Goal: Communication & Community: Answer question/provide support

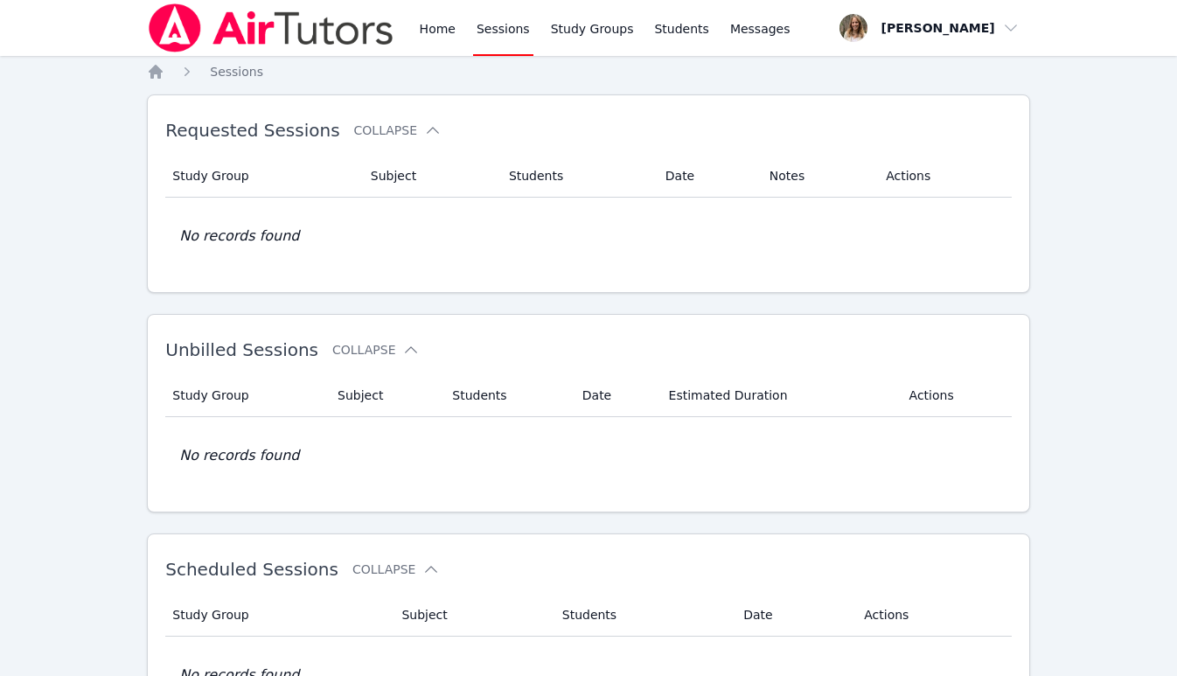
click at [491, 31] on link "Sessions" at bounding box center [503, 28] width 60 height 56
click at [435, 31] on link "Home" at bounding box center [437, 28] width 43 height 56
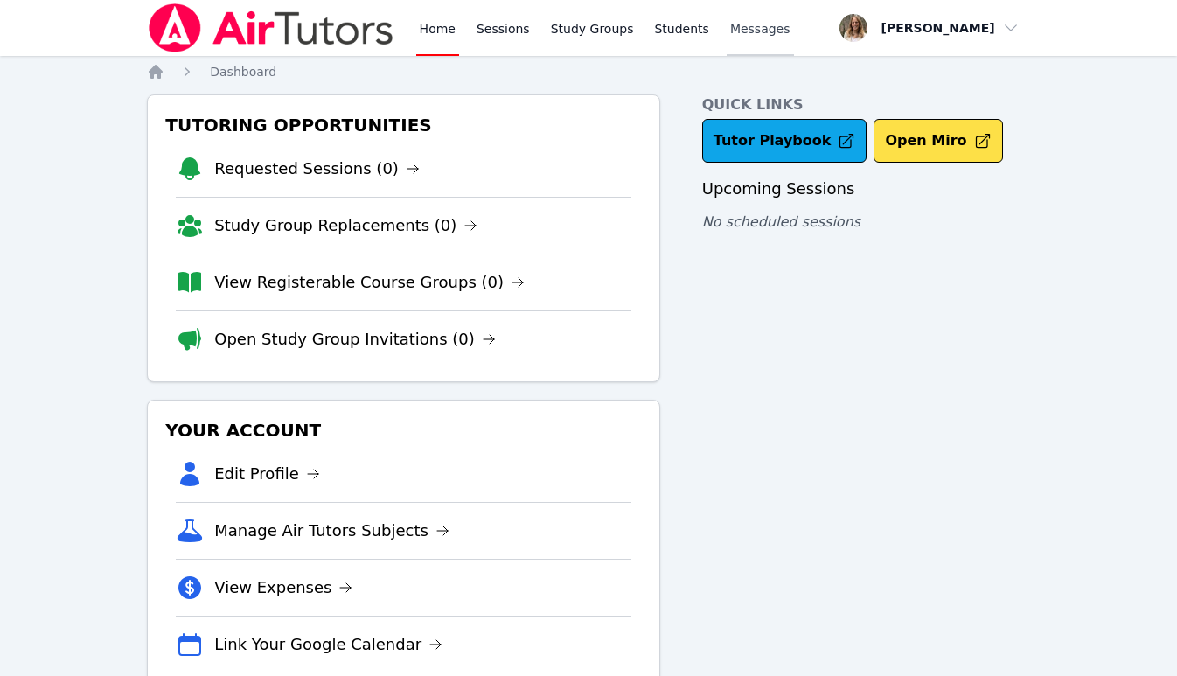
click at [744, 30] on span "Messages" at bounding box center [760, 28] width 60 height 17
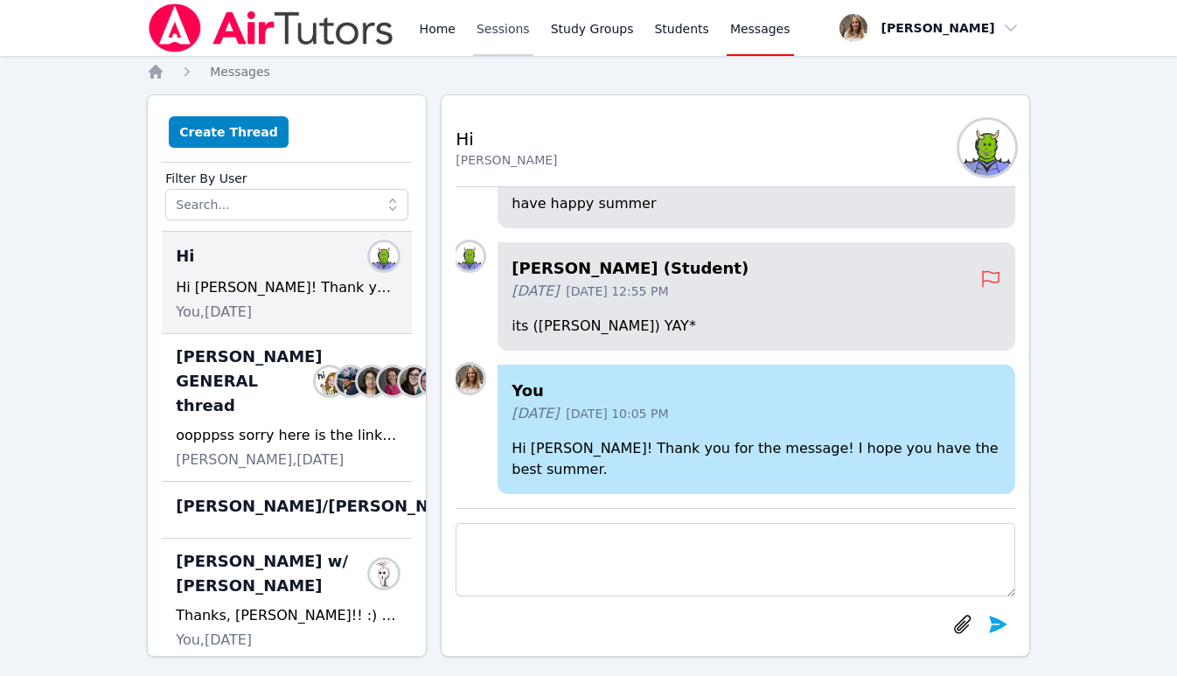
click at [500, 25] on link "Sessions" at bounding box center [503, 28] width 60 height 56
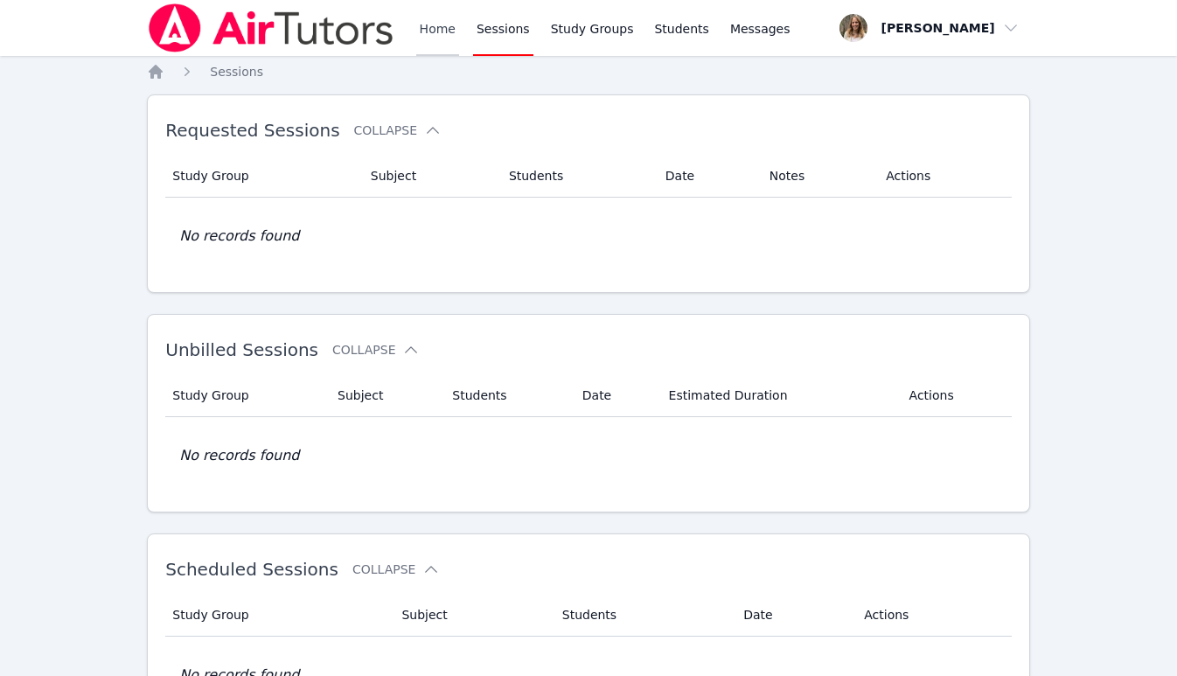
click at [442, 27] on link "Home" at bounding box center [437, 28] width 43 height 56
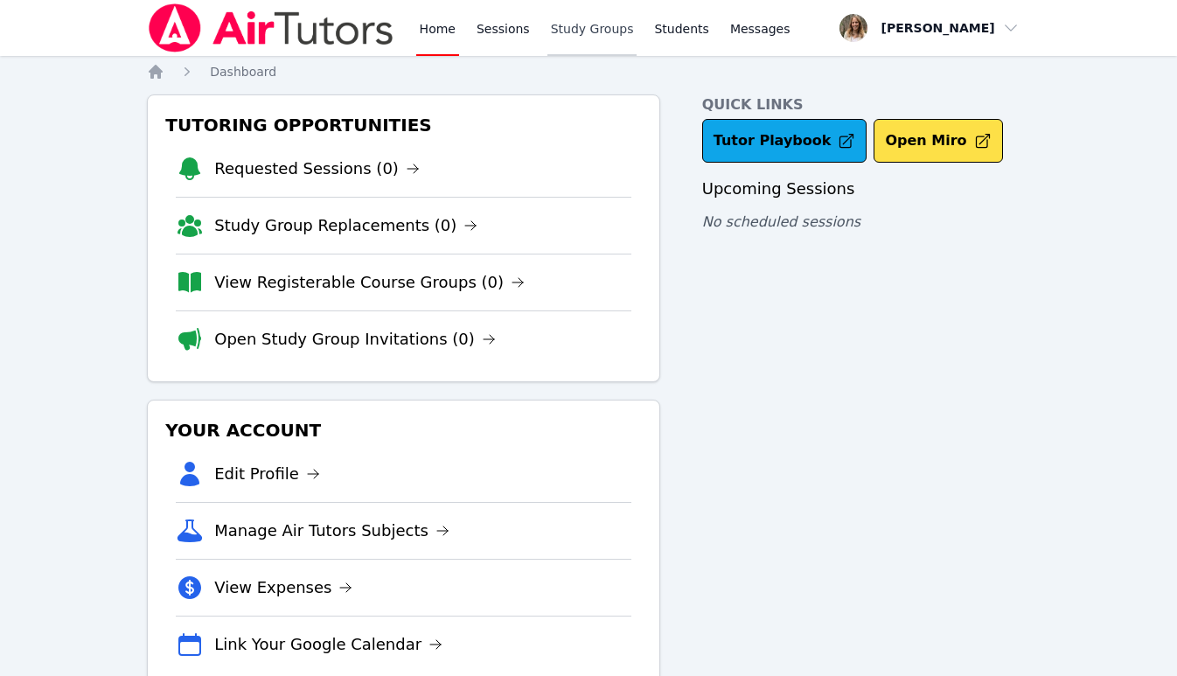
click at [579, 29] on link "Study Groups" at bounding box center [592, 28] width 90 height 56
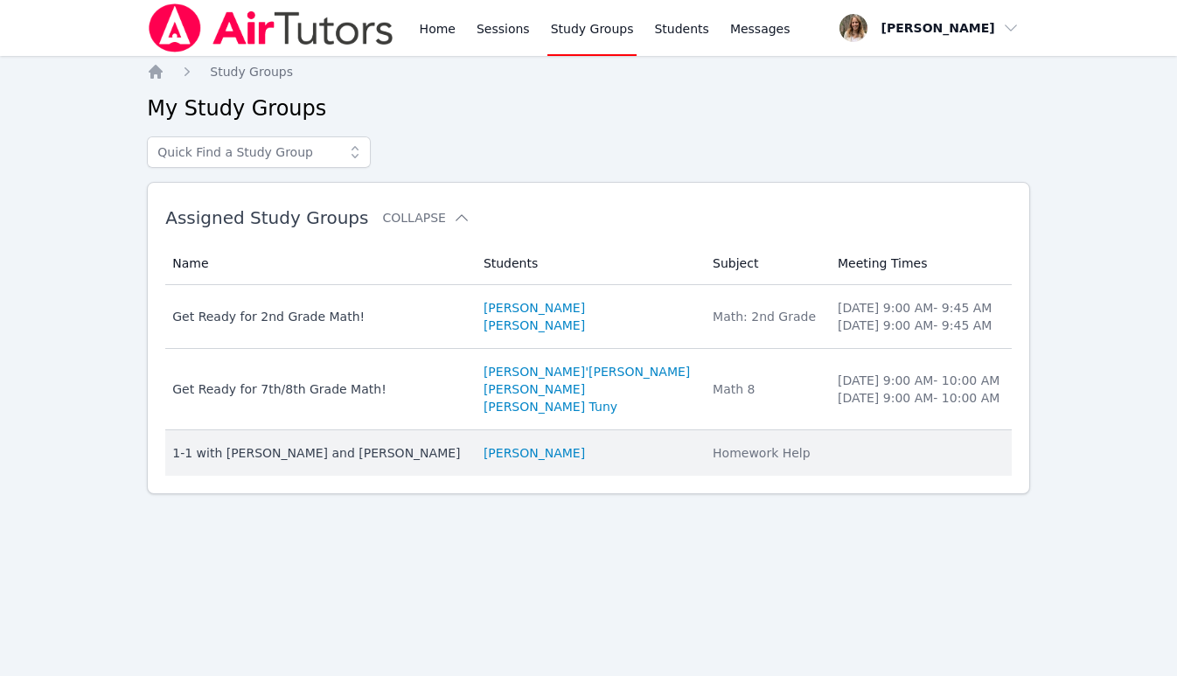
click at [358, 451] on div "1-1 with Keoni Rizzo and Sandra Davis" at bounding box center [317, 452] width 290 height 17
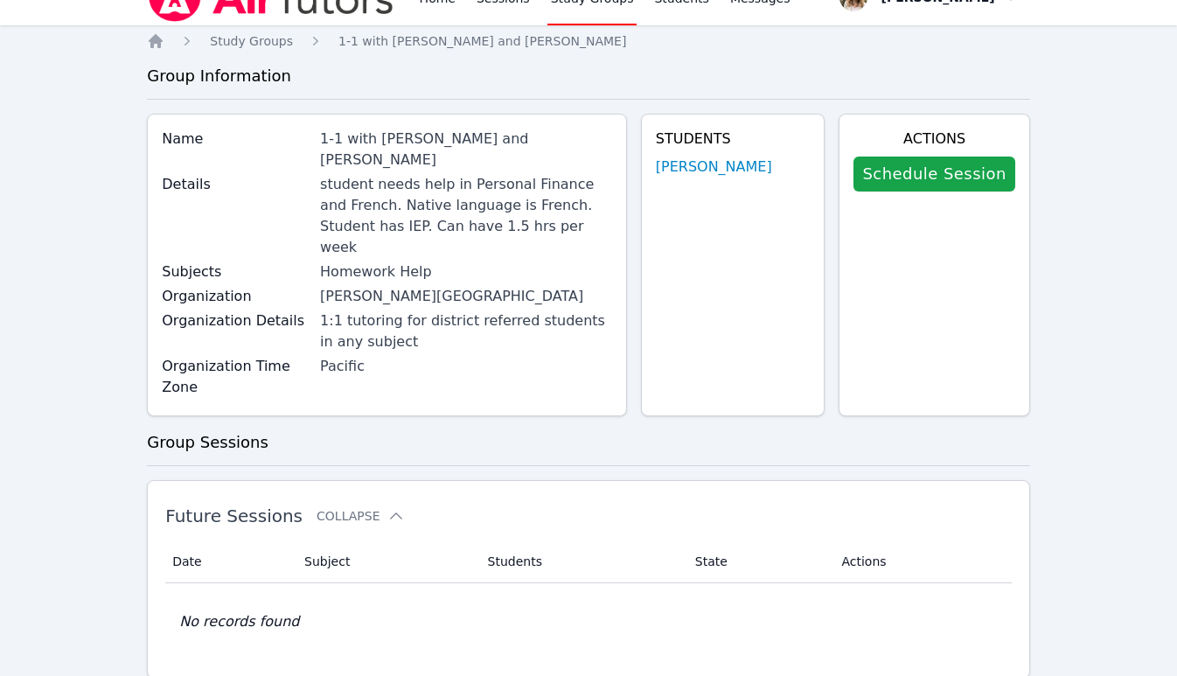
scroll to position [27, 0]
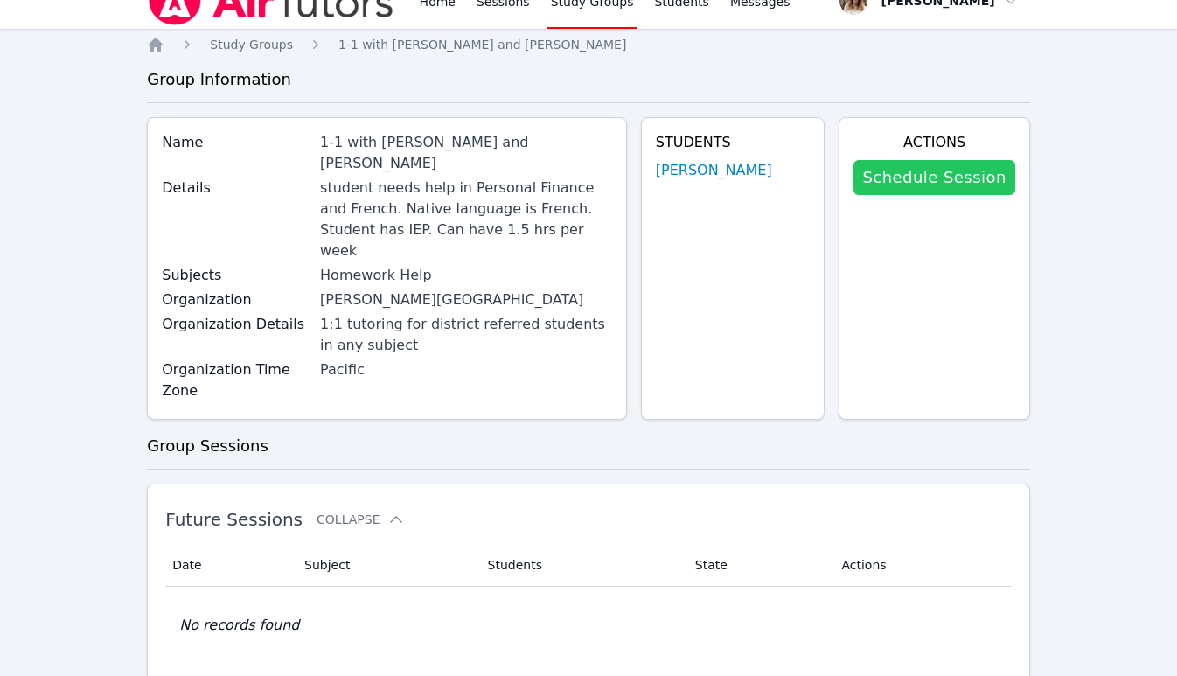
click at [903, 178] on link "Schedule Session" at bounding box center [933, 177] width 161 height 35
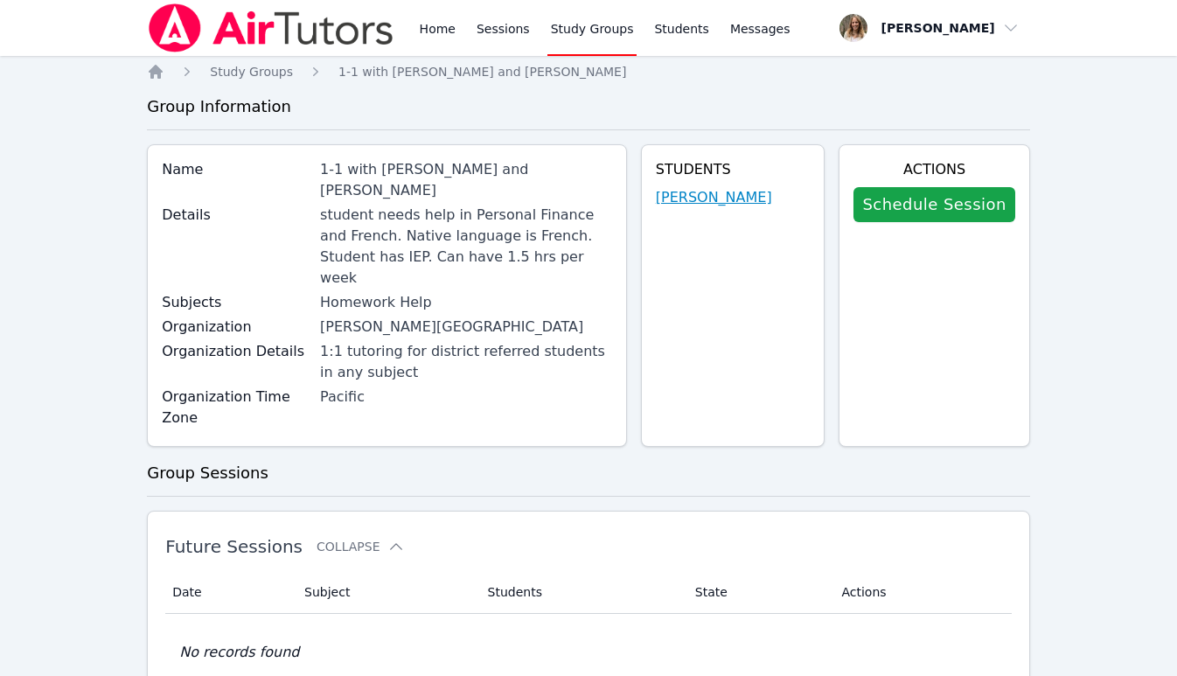
click at [715, 197] on link "[PERSON_NAME]" at bounding box center [714, 197] width 116 height 21
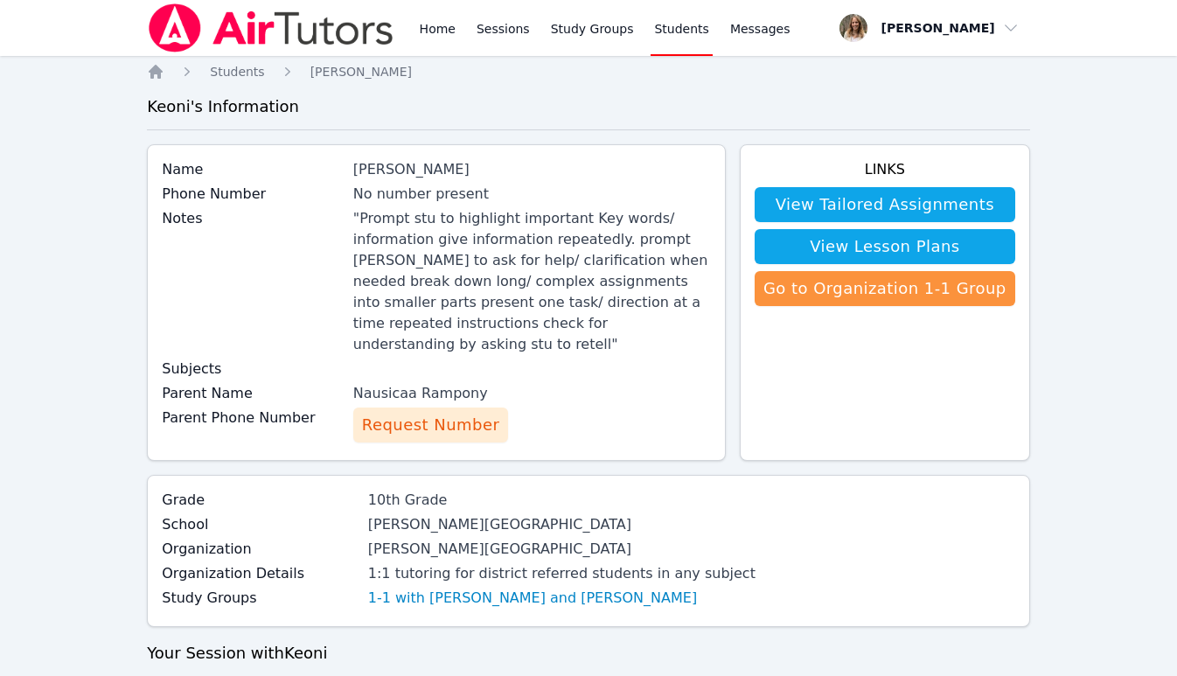
click at [407, 413] on span "Request Number" at bounding box center [430, 425] width 137 height 24
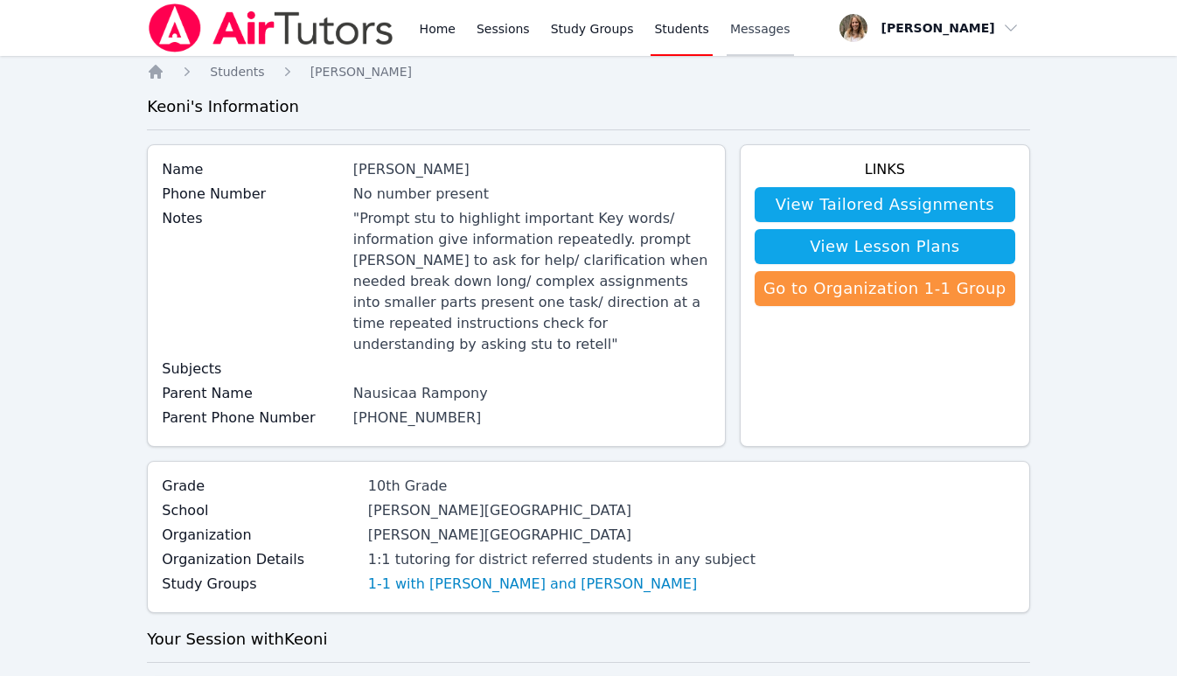
click at [741, 36] on span "Messages" at bounding box center [760, 28] width 60 height 17
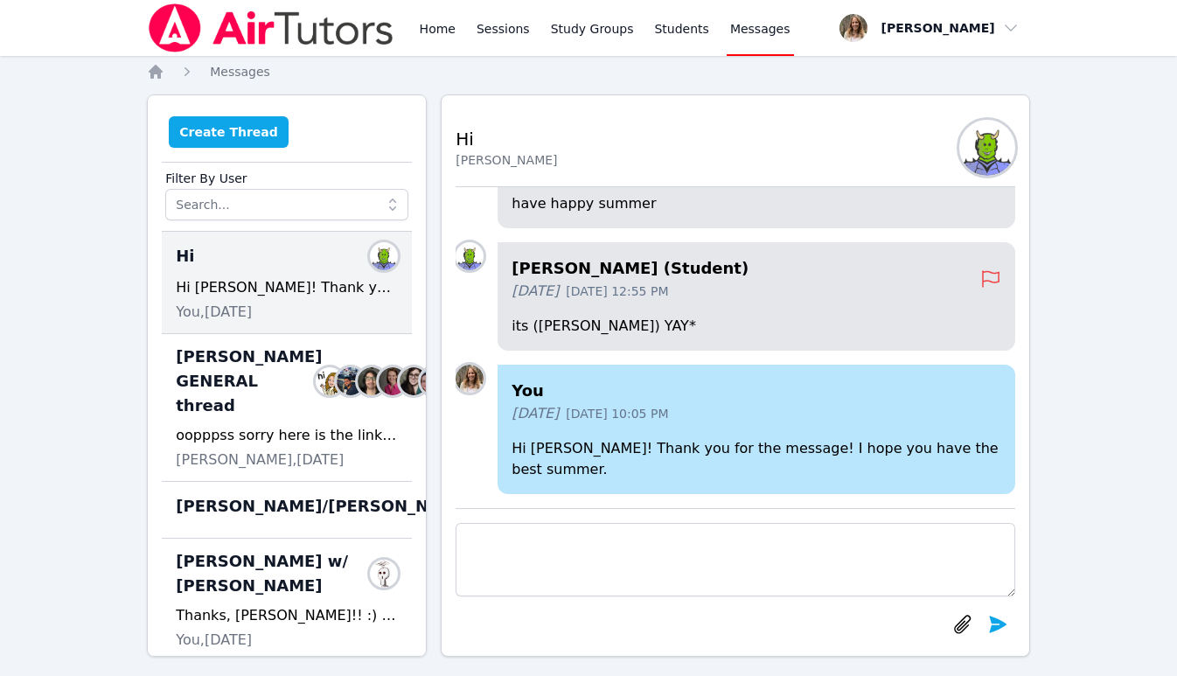
click at [263, 136] on button "Create Thread" at bounding box center [229, 131] width 120 height 31
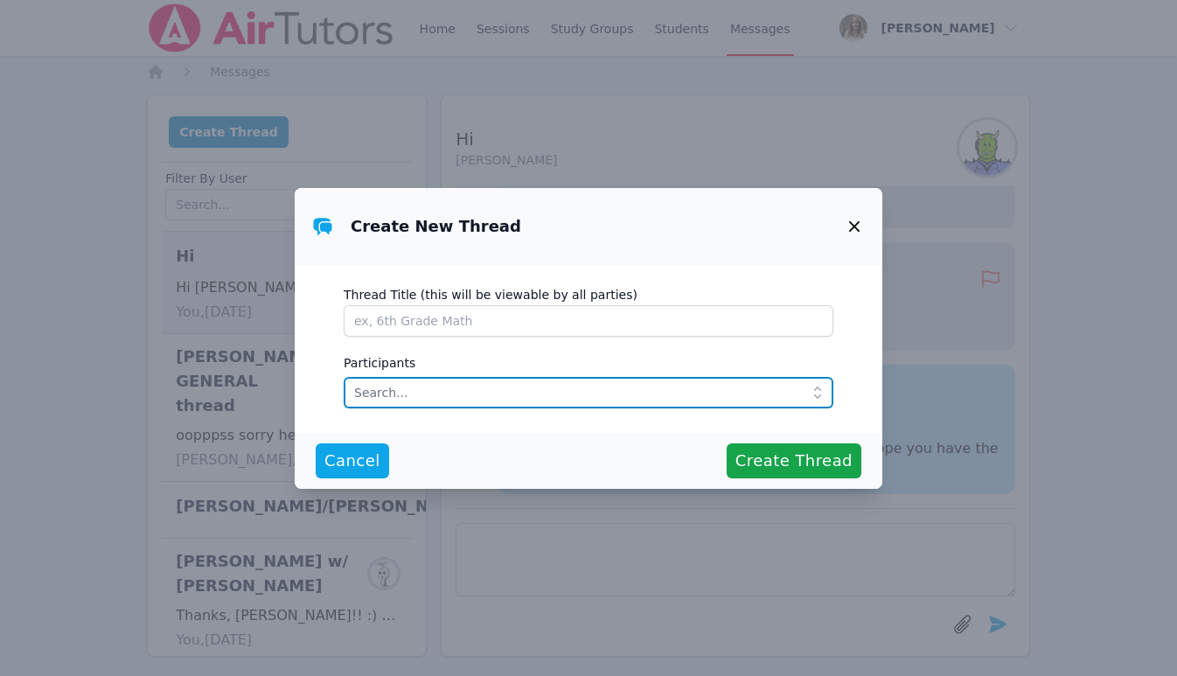
click at [423, 397] on input "text" at bounding box center [589, 392] width 490 height 31
type input "j"
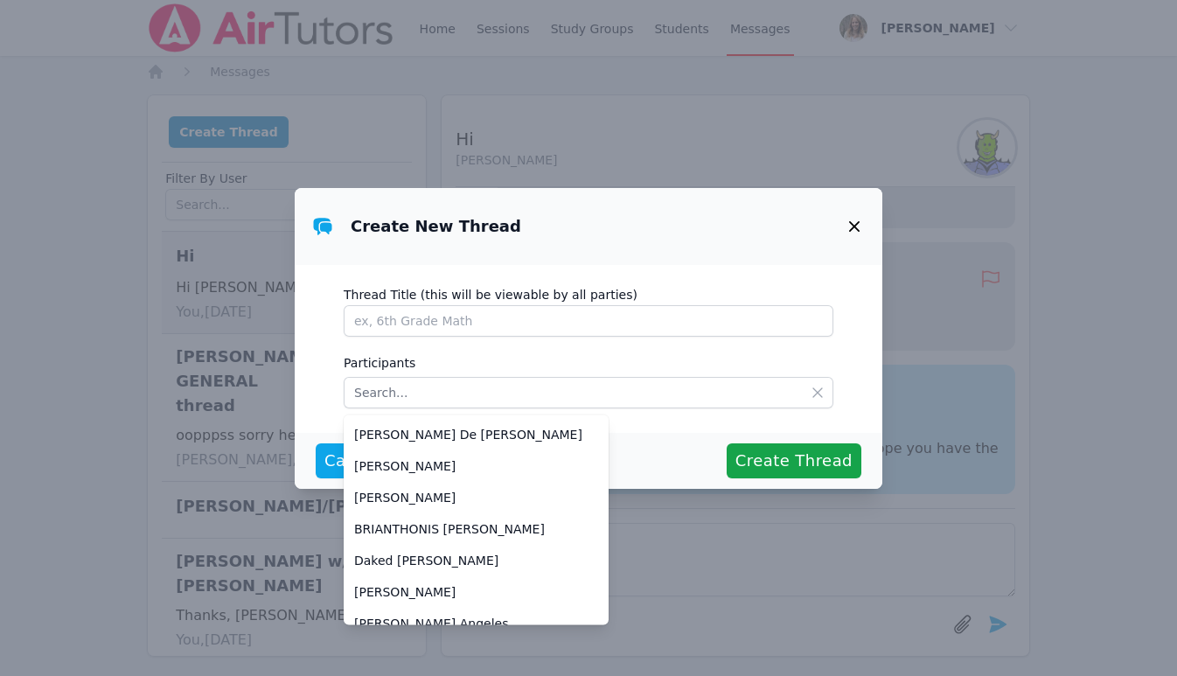
click at [850, 228] on icon "button" at bounding box center [854, 226] width 21 height 21
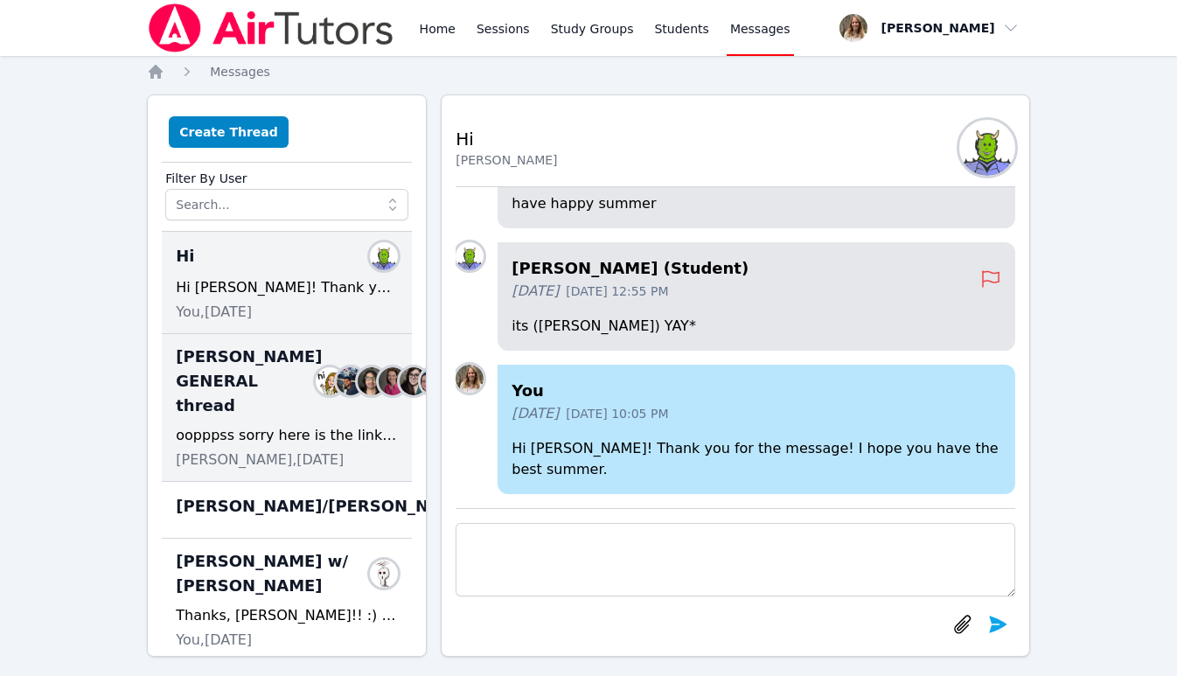
click at [301, 446] on div "oopppss sorry here is the link: [URL][DOMAIN_NAME]" at bounding box center [287, 435] width 222 height 21
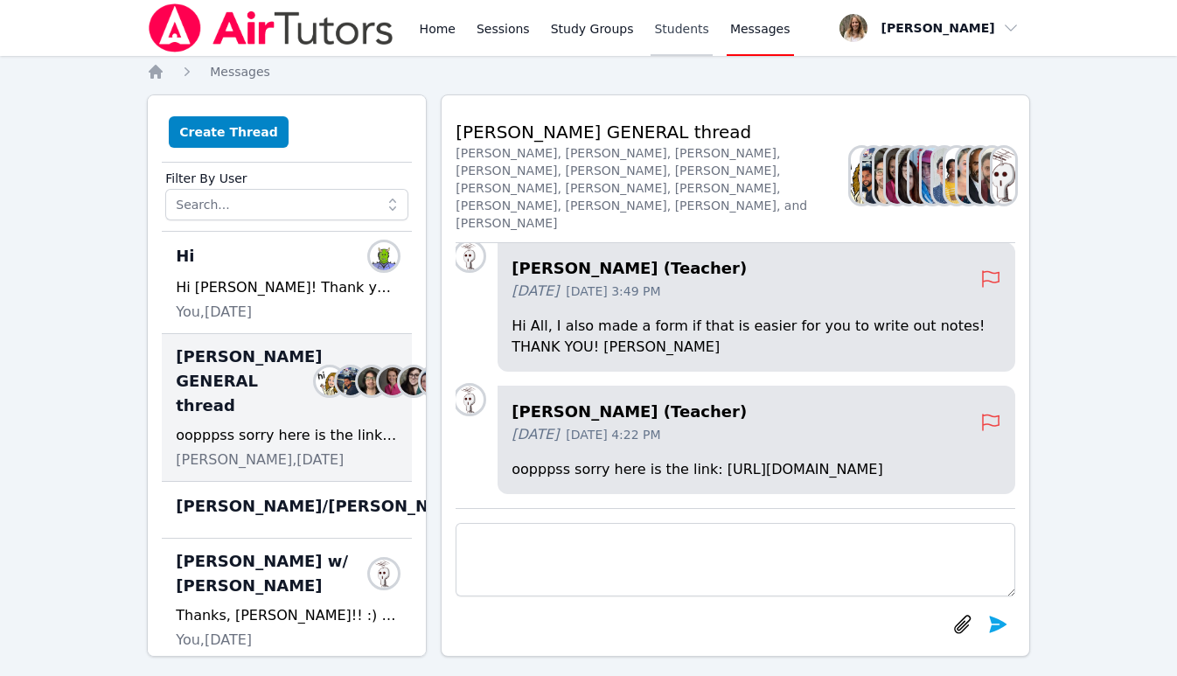
click at [670, 26] on link "Students" at bounding box center [681, 28] width 61 height 56
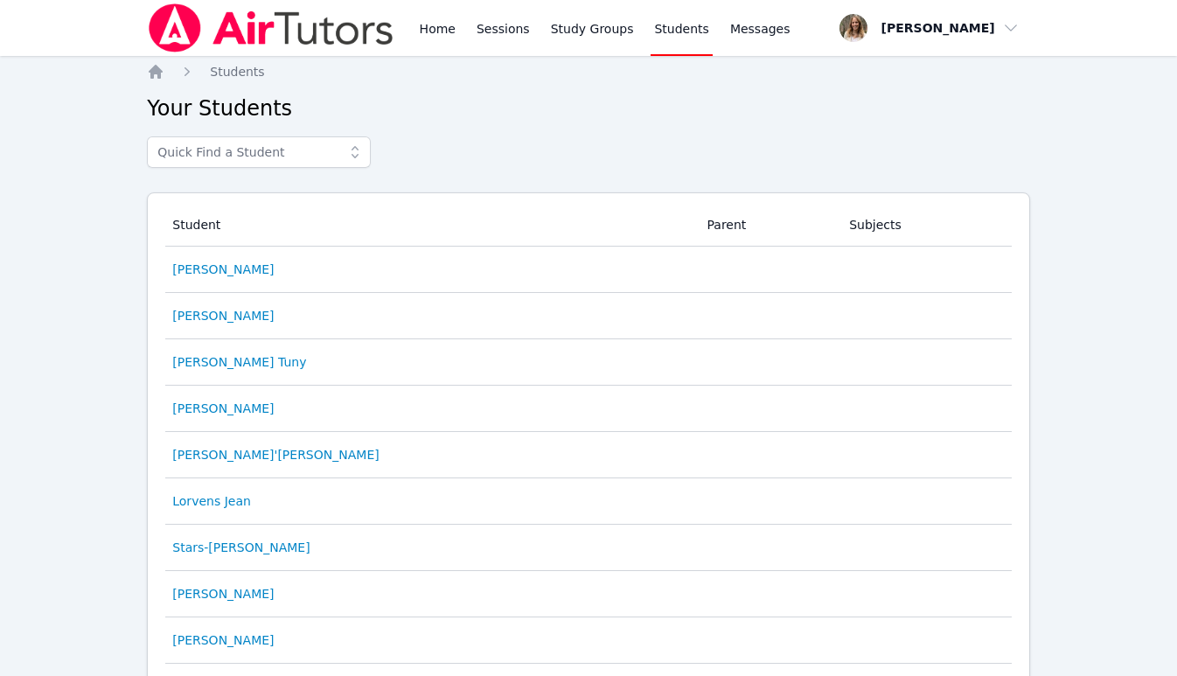
click at [697, 226] on th "Parent" at bounding box center [768, 225] width 143 height 43
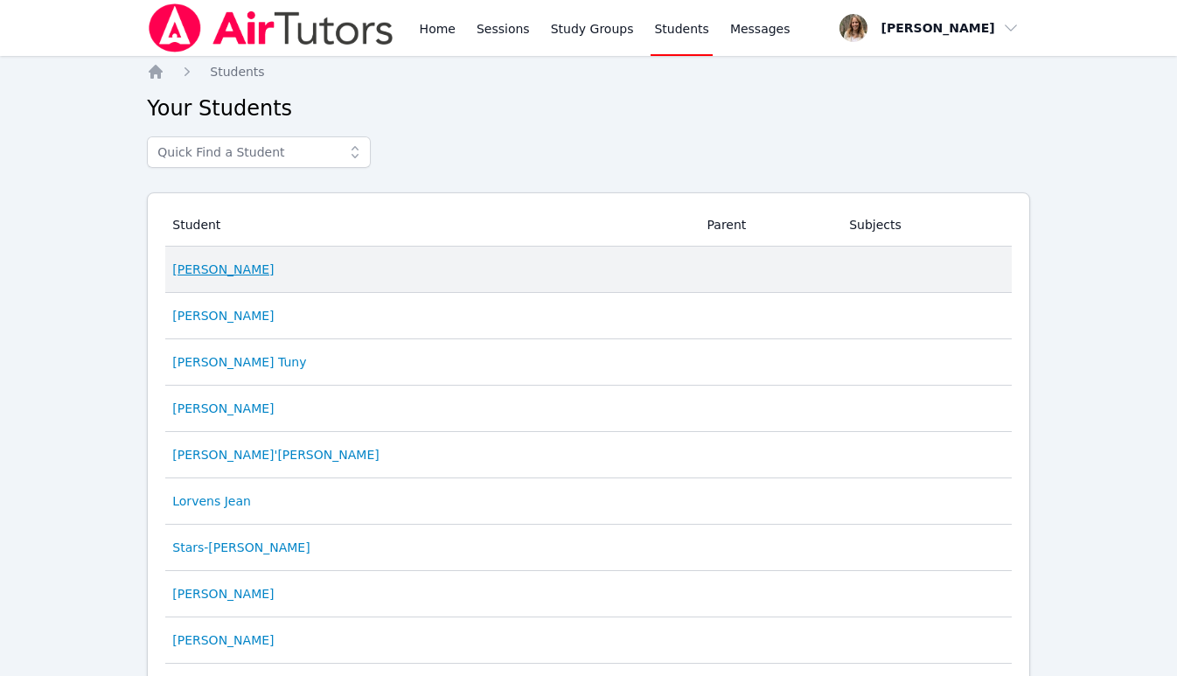
click at [205, 275] on link "[PERSON_NAME]" at bounding box center [222, 269] width 101 height 17
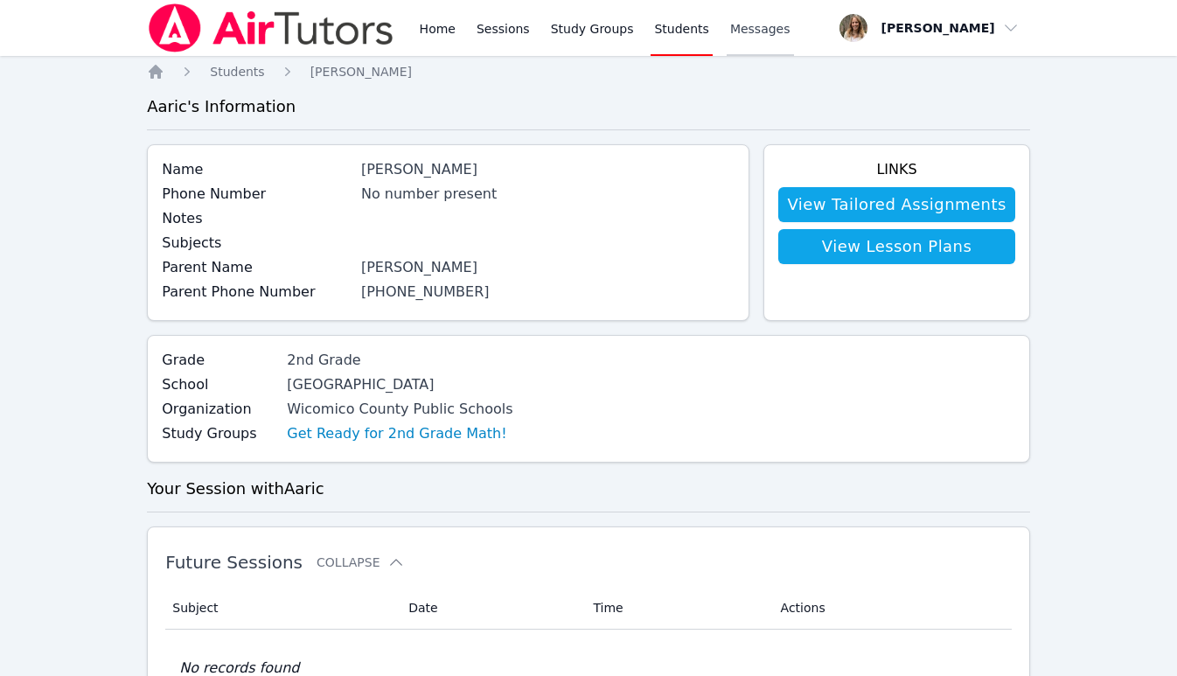
click at [755, 17] on link "Messages" at bounding box center [760, 28] width 67 height 56
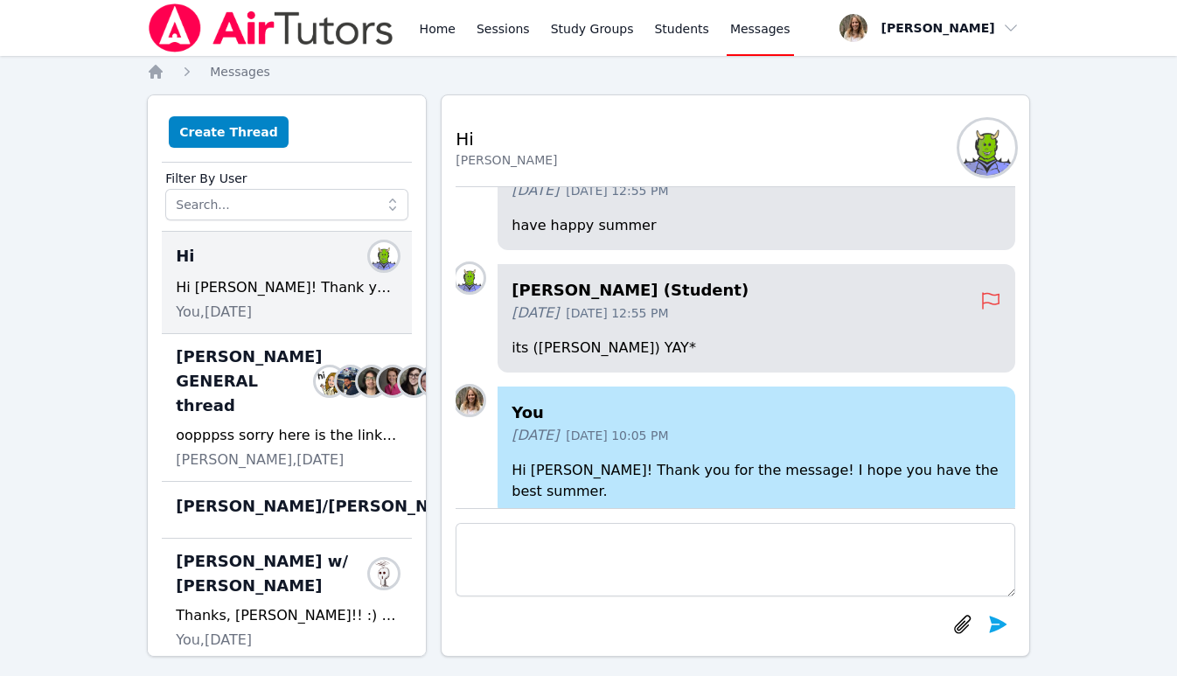
scroll to position [-37, 0]
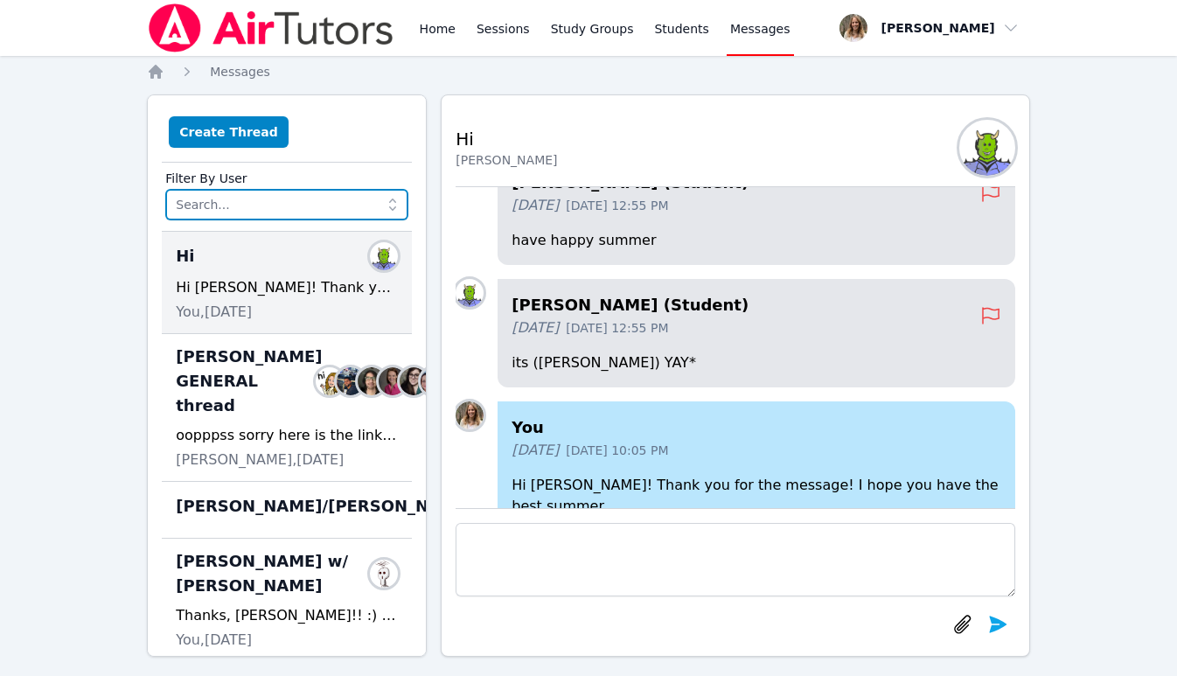
click at [249, 206] on input "text" at bounding box center [286, 204] width 243 height 31
type input "k"
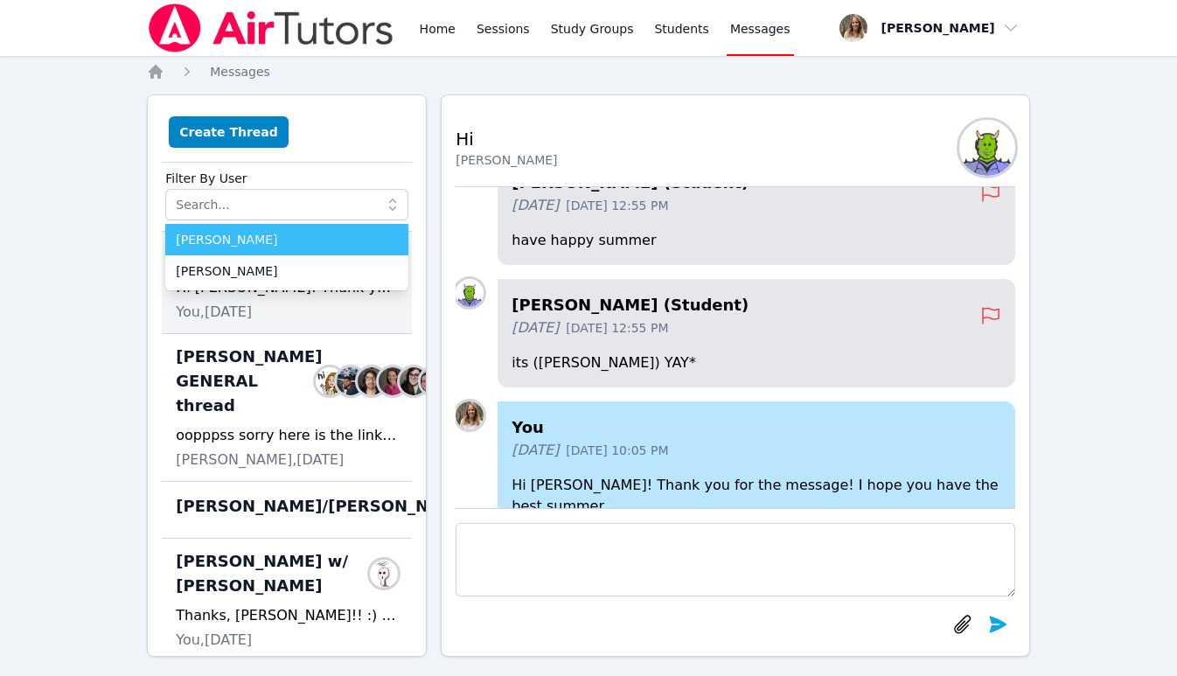
click at [312, 158] on div "Create Thread" at bounding box center [287, 135] width 250 height 53
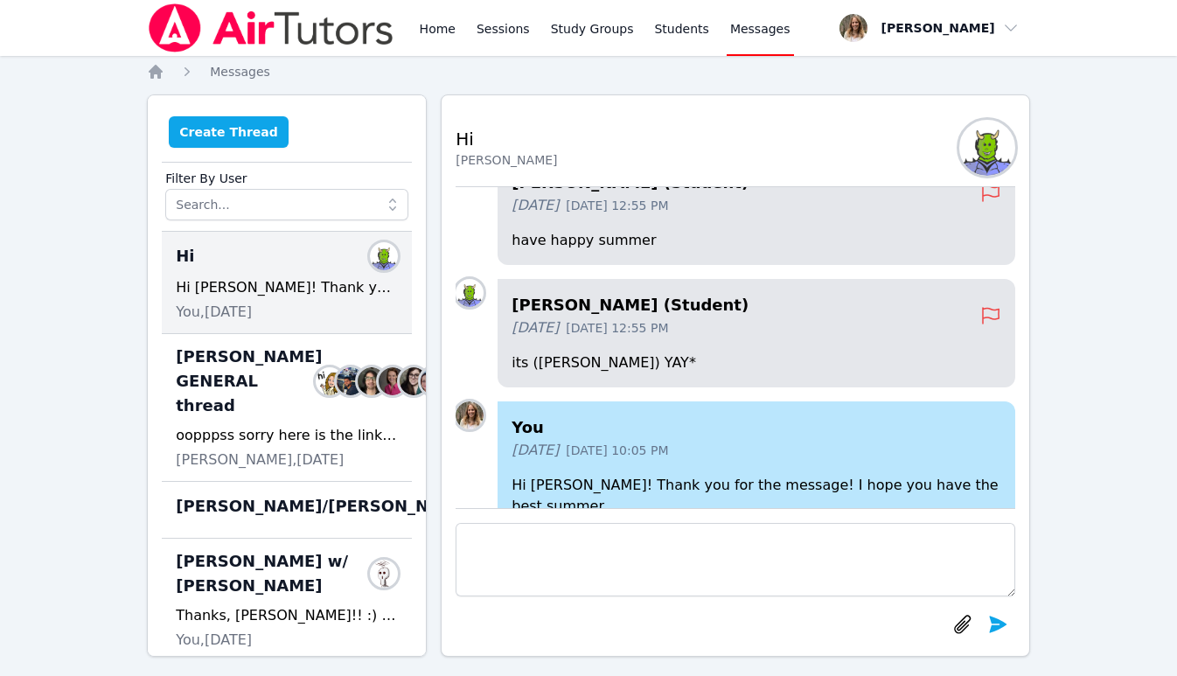
click at [227, 118] on button "Create Thread" at bounding box center [229, 131] width 120 height 31
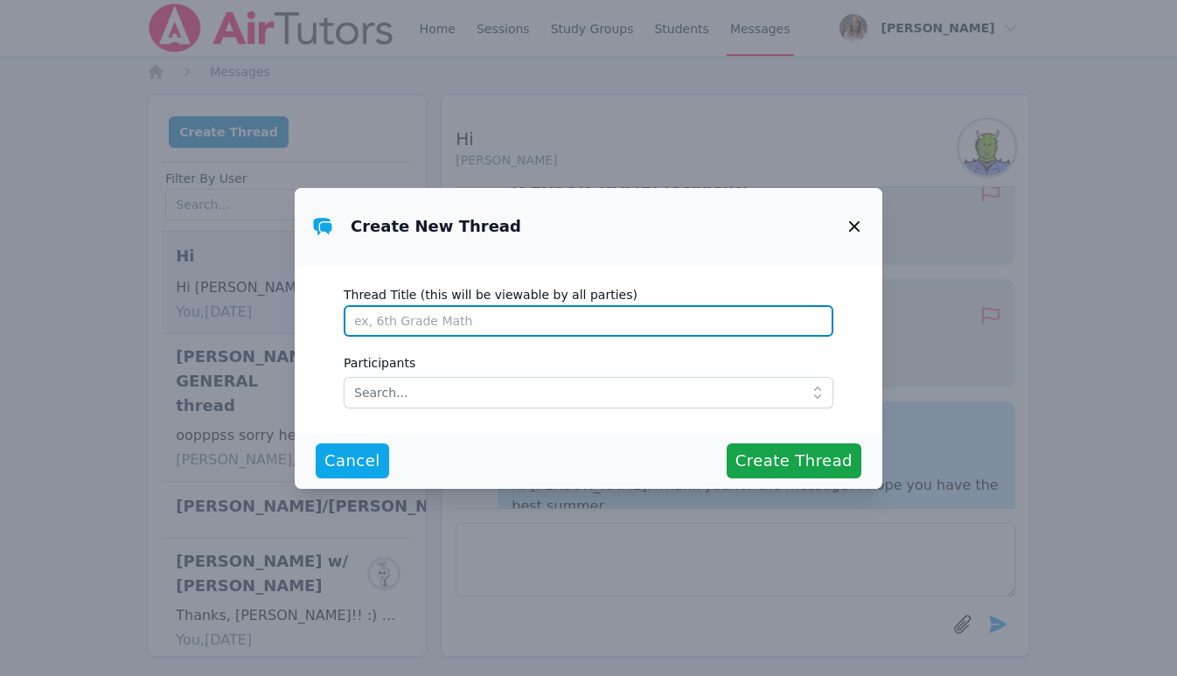
click at [488, 328] on input "Thread Title (this will be viewable by all parties)" at bounding box center [589, 320] width 490 height 31
type input "k"
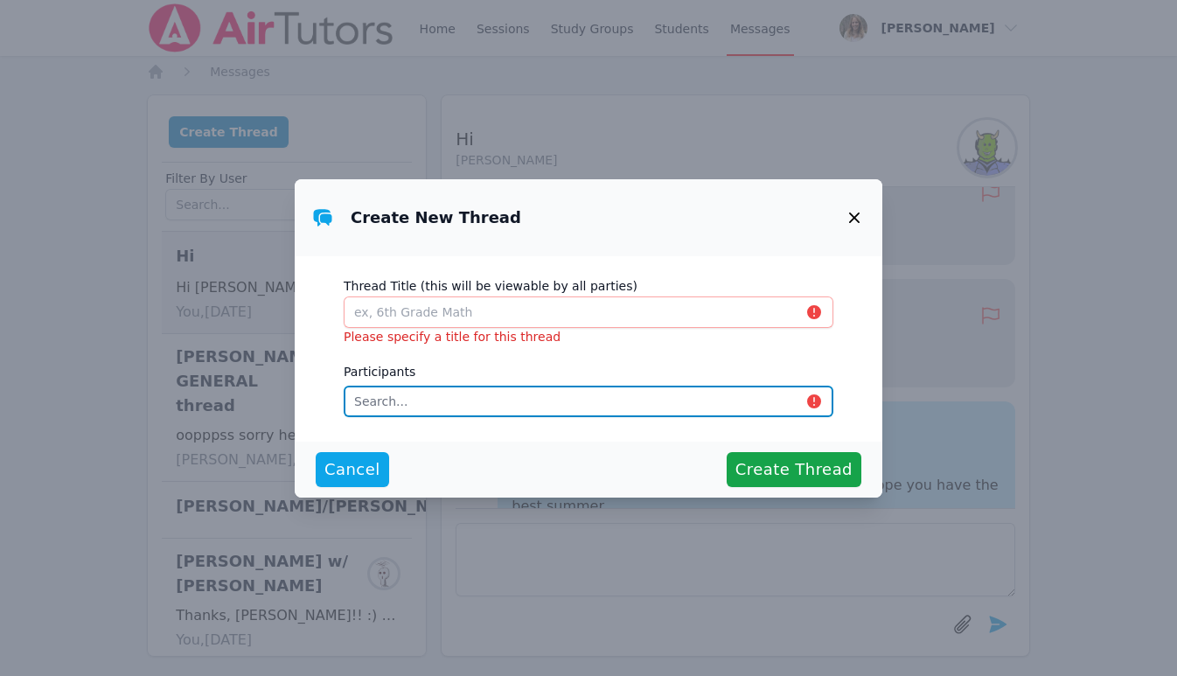
click at [469, 400] on input "text" at bounding box center [589, 401] width 490 height 31
type input "keoni"
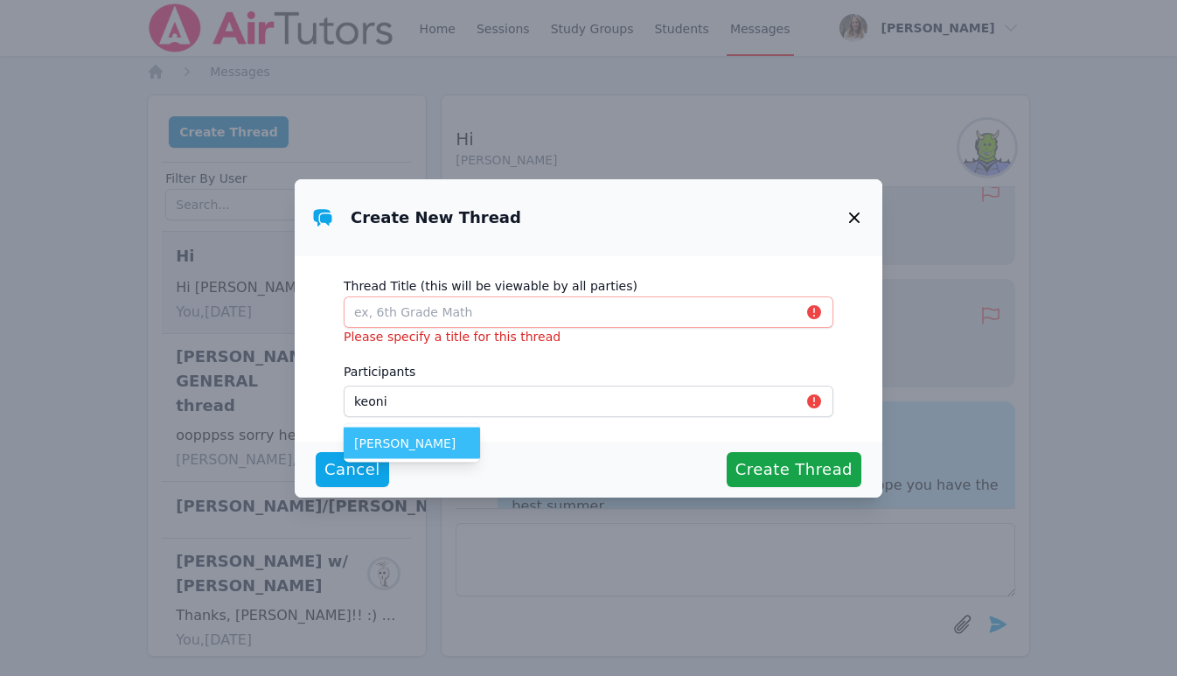
click at [414, 442] on span "[PERSON_NAME]" at bounding box center [411, 443] width 115 height 17
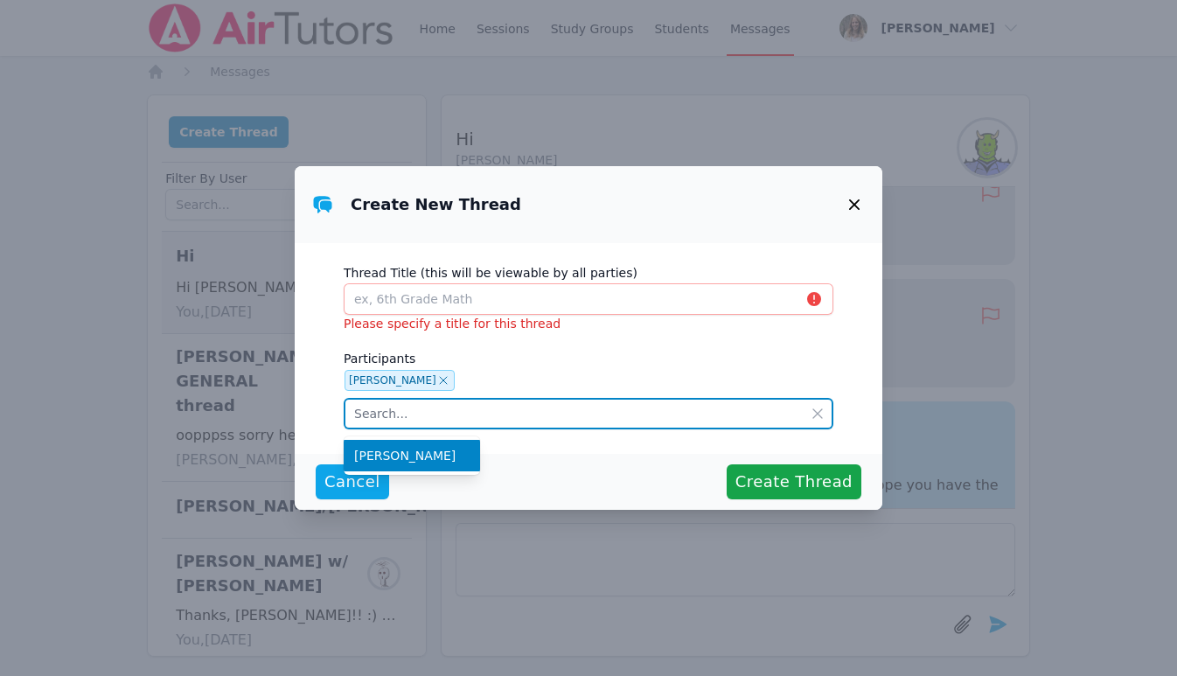
click at [456, 414] on input "text" at bounding box center [589, 413] width 490 height 31
type input "keoni"
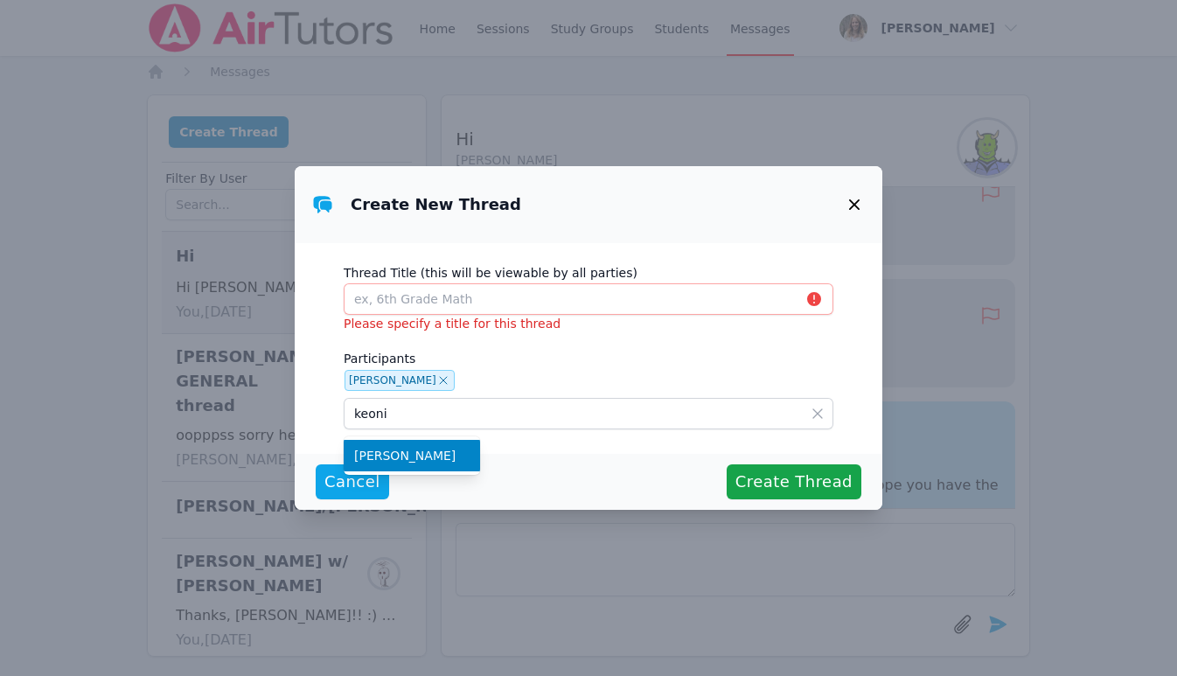
click at [818, 409] on icon at bounding box center [817, 413] width 17 height 17
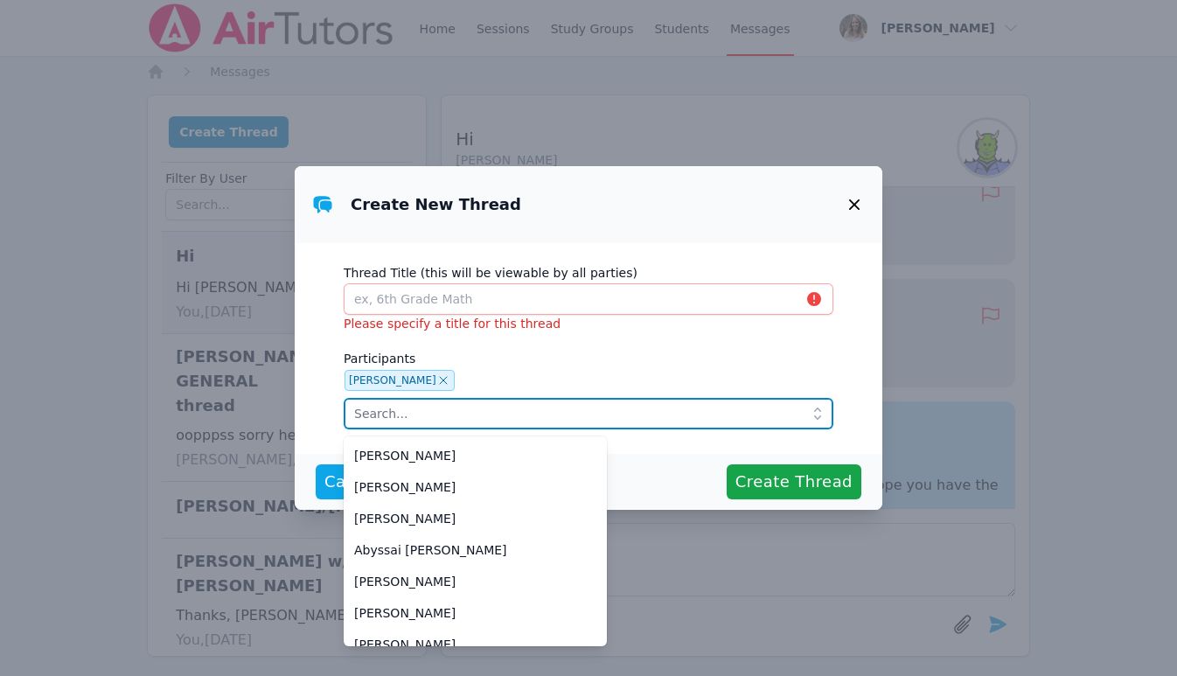
click at [579, 418] on input "text" at bounding box center [589, 413] width 490 height 31
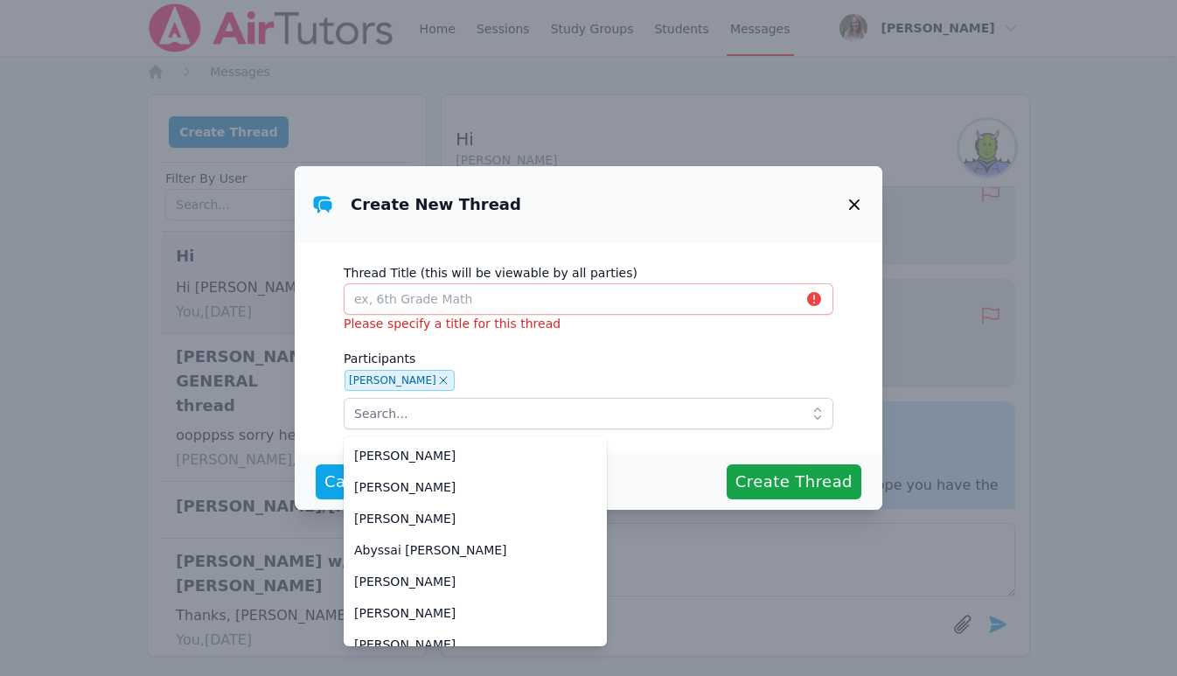
click at [856, 198] on icon "button" at bounding box center [854, 204] width 21 height 21
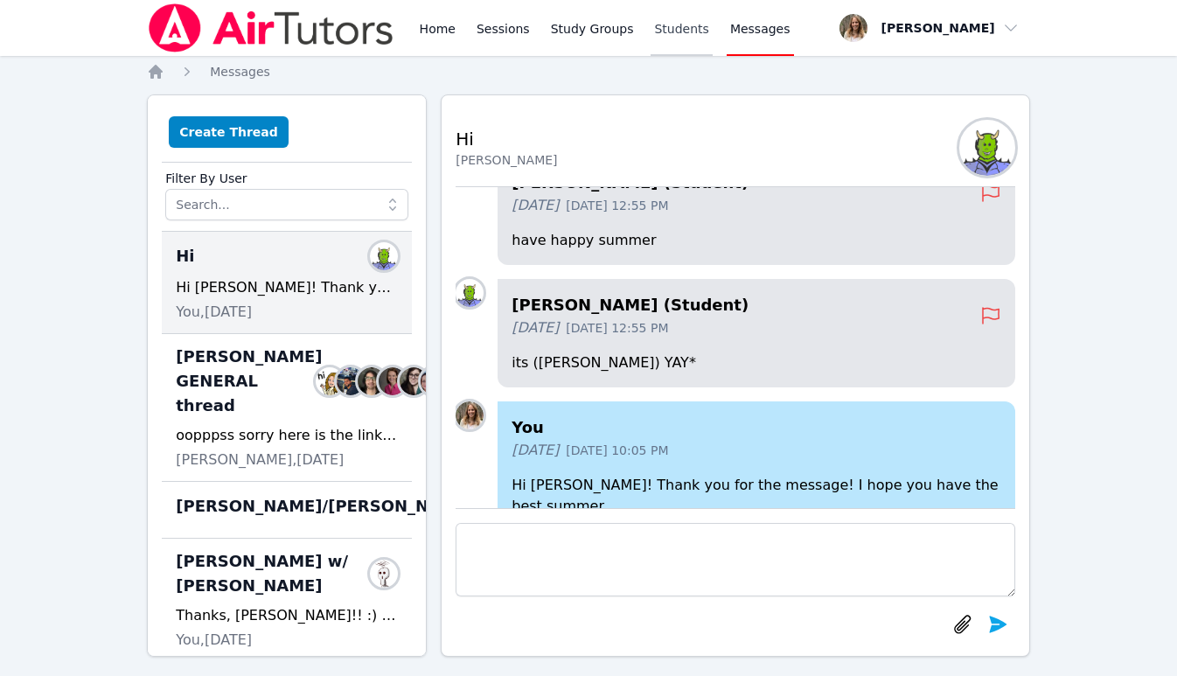
click at [673, 28] on link "Students" at bounding box center [681, 28] width 61 height 56
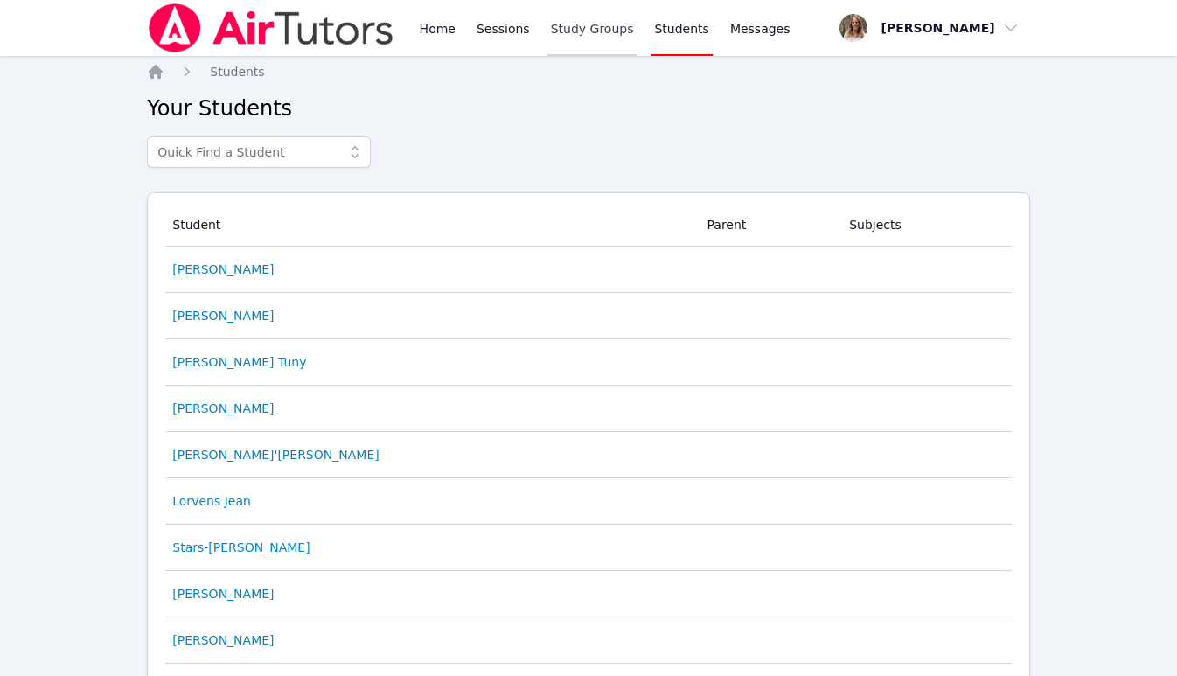
click at [585, 30] on link "Study Groups" at bounding box center [592, 28] width 90 height 56
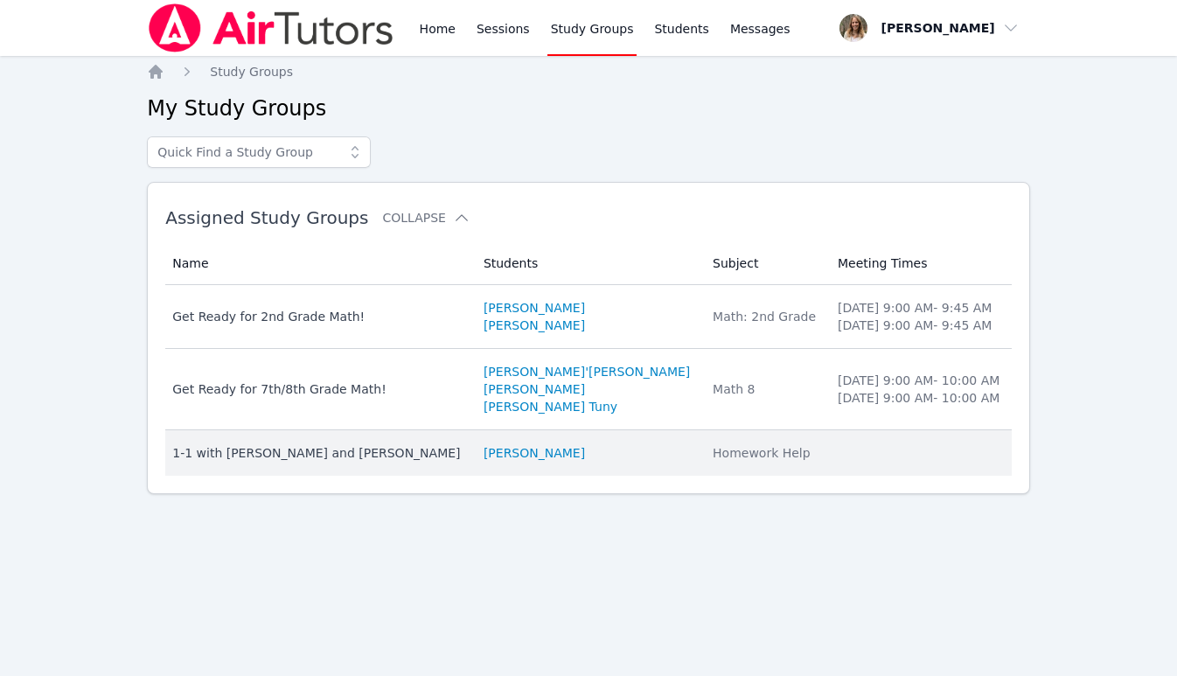
click at [288, 451] on div "1-1 with [PERSON_NAME] and [PERSON_NAME]" at bounding box center [317, 452] width 290 height 17
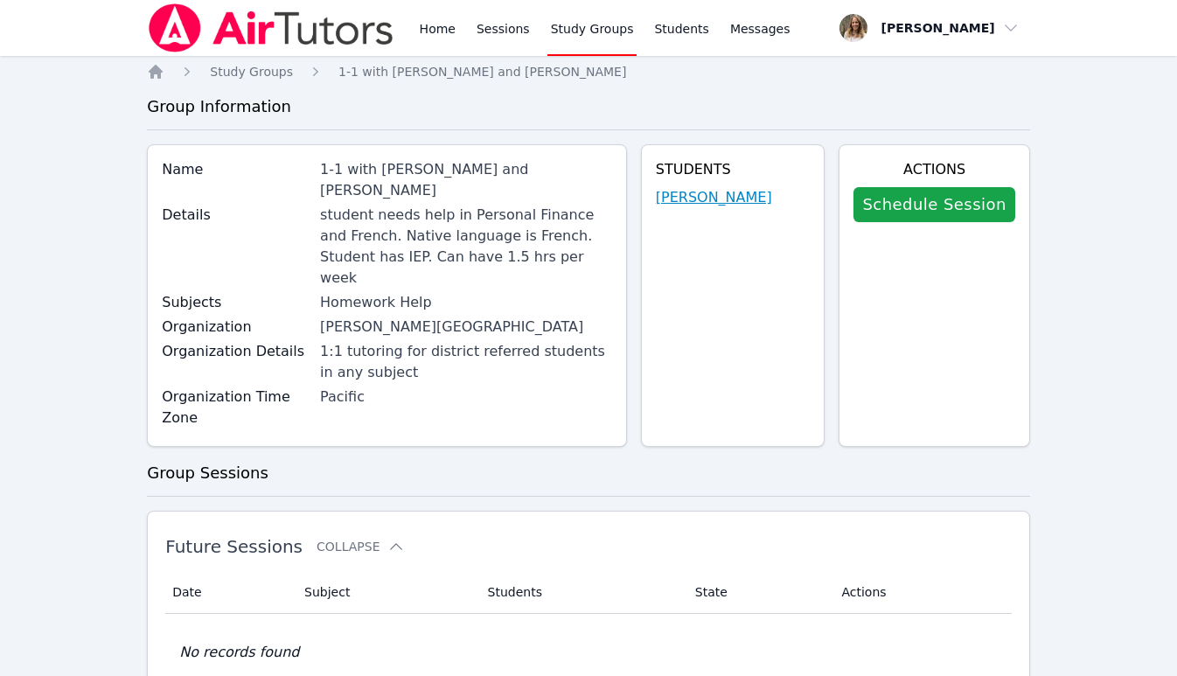
click at [692, 198] on link "[PERSON_NAME]" at bounding box center [714, 197] width 116 height 21
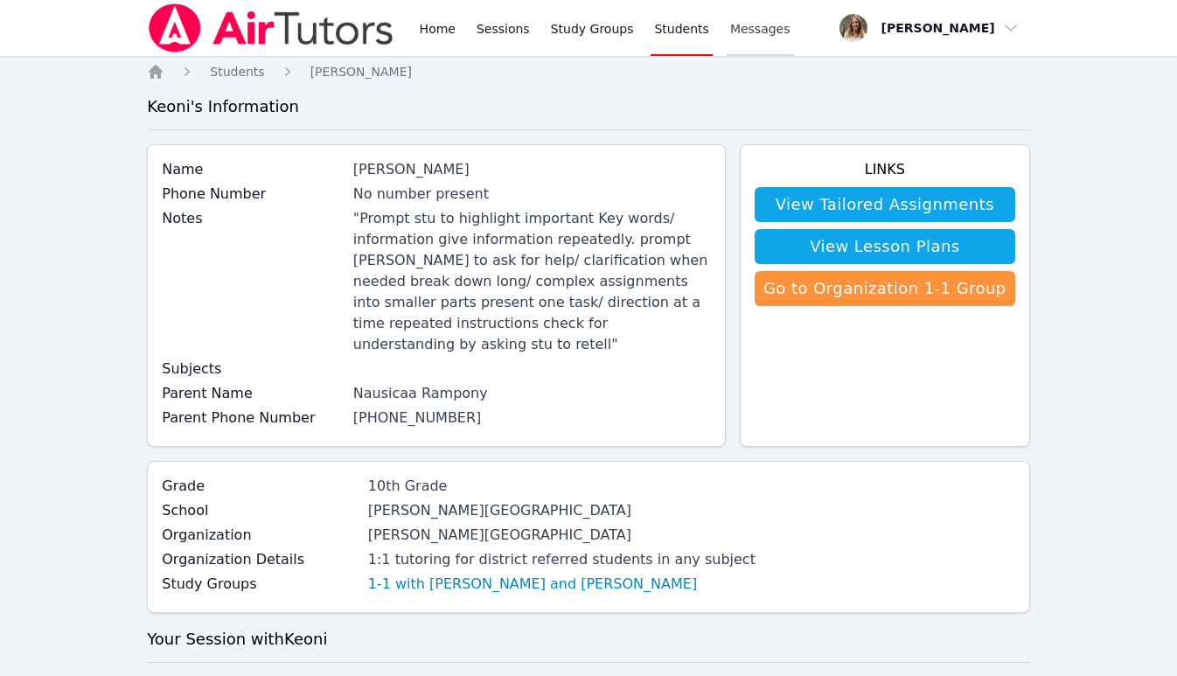
click at [751, 33] on span "Messages" at bounding box center [760, 28] width 60 height 17
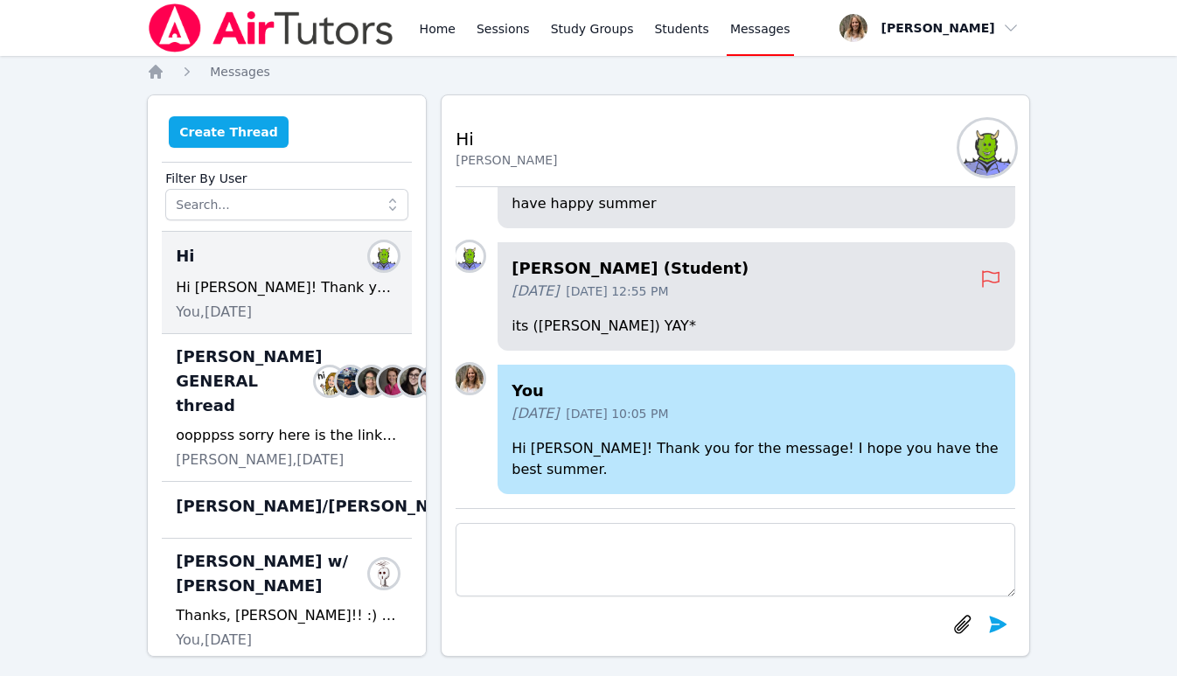
click at [226, 124] on button "Create Thread" at bounding box center [229, 131] width 120 height 31
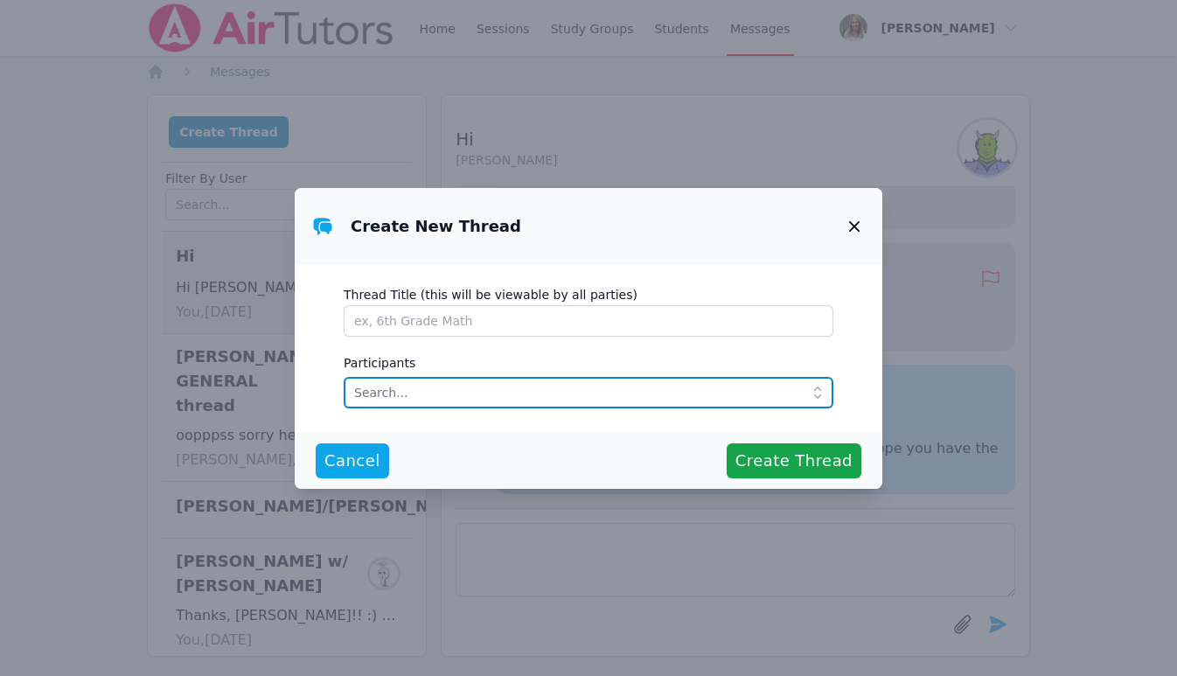
click at [389, 383] on input "text" at bounding box center [589, 392] width 490 height 31
type input "nausic"
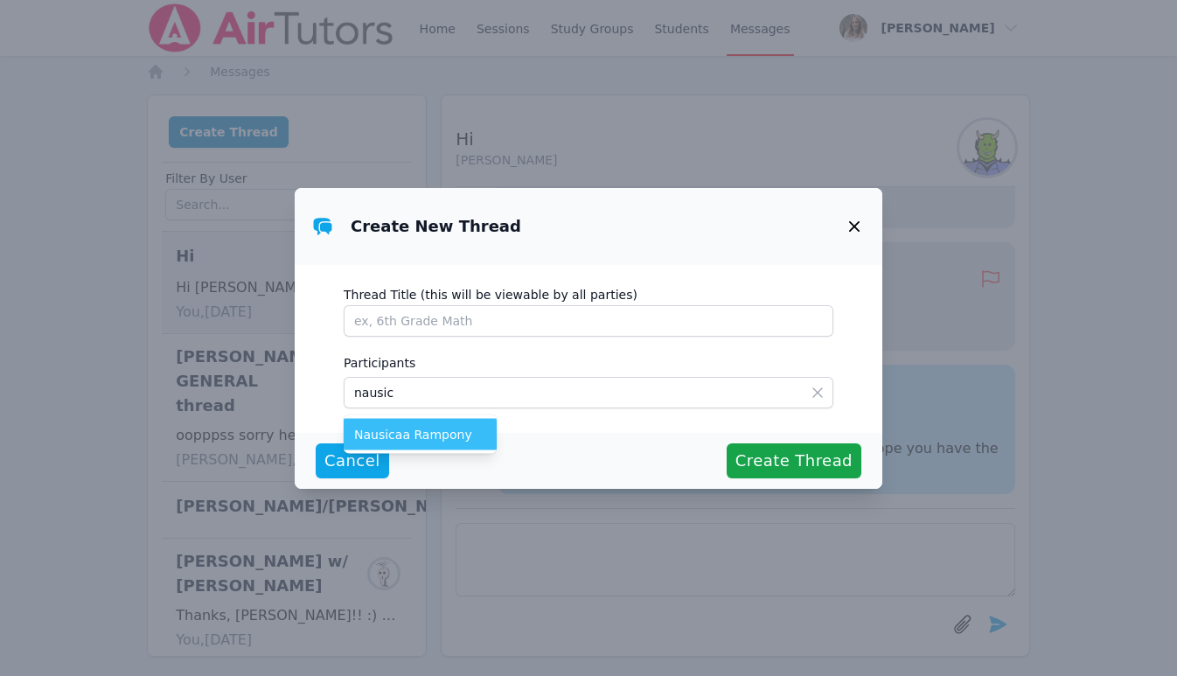
click at [379, 446] on li "Nausicaa Rampony" at bounding box center [420, 434] width 153 height 31
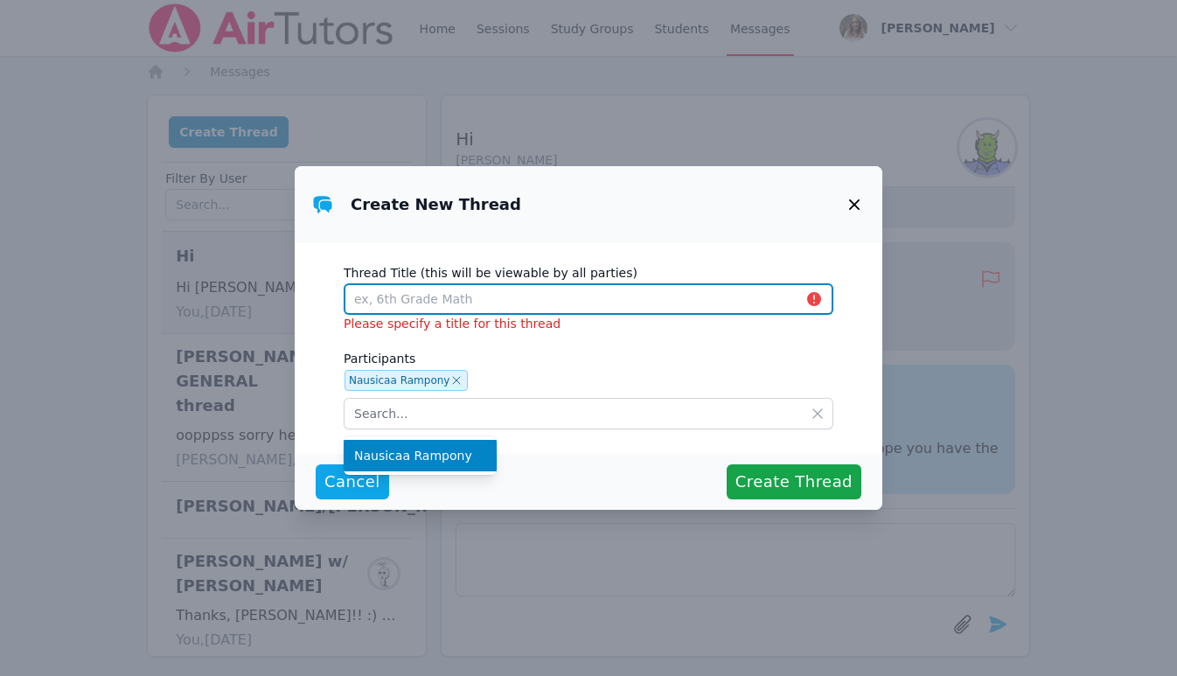
click at [405, 306] on input "Thread Title (this will be viewable by all parties)" at bounding box center [589, 298] width 490 height 31
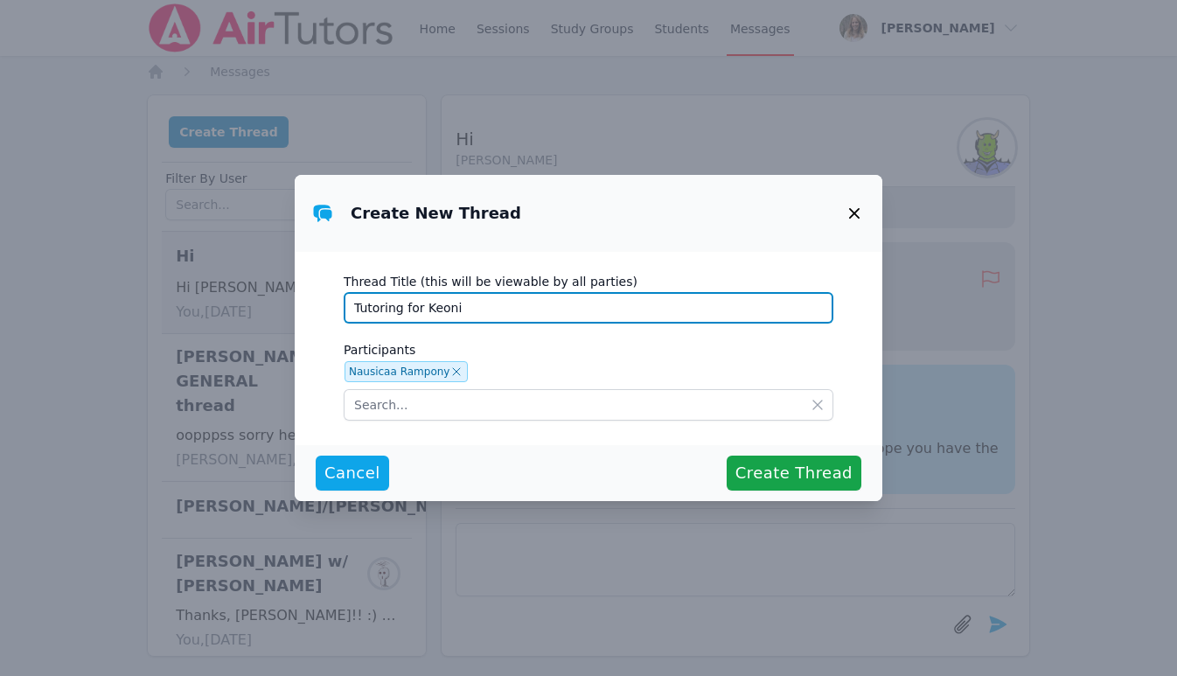
click at [409, 307] on input "Tutoring for Keoni" at bounding box center [589, 307] width 490 height 31
click at [357, 306] on input "Tutoring with [PERSON_NAME]" at bounding box center [589, 307] width 490 height 31
click at [588, 311] on input "Personal Finance and French Tutoring with [PERSON_NAME]" at bounding box center [589, 307] width 490 height 31
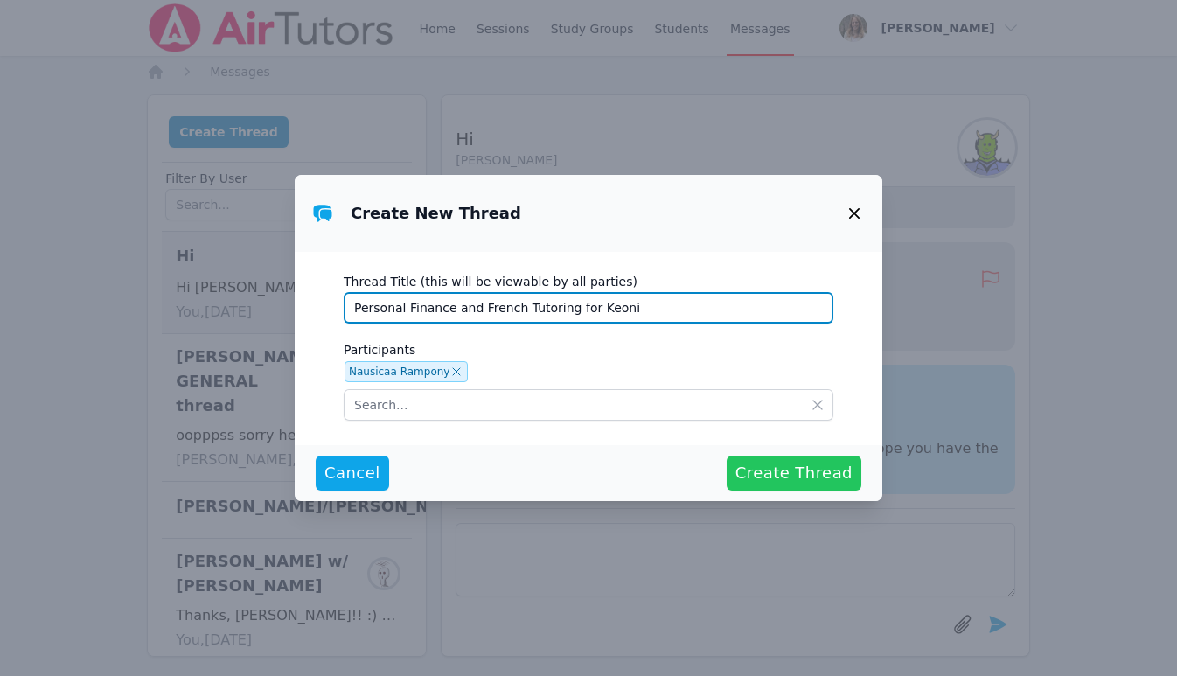
type input "Personal Finance and French Tutoring for Keoni"
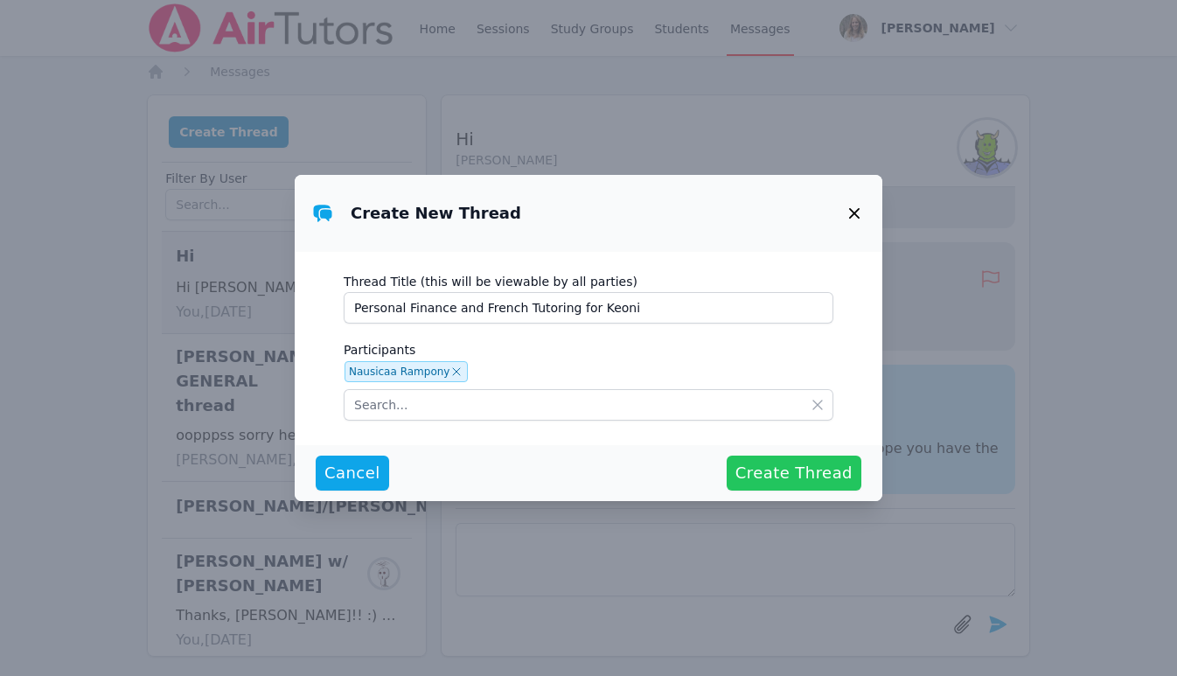
click at [783, 466] on span "Create Thread" at bounding box center [793, 473] width 117 height 24
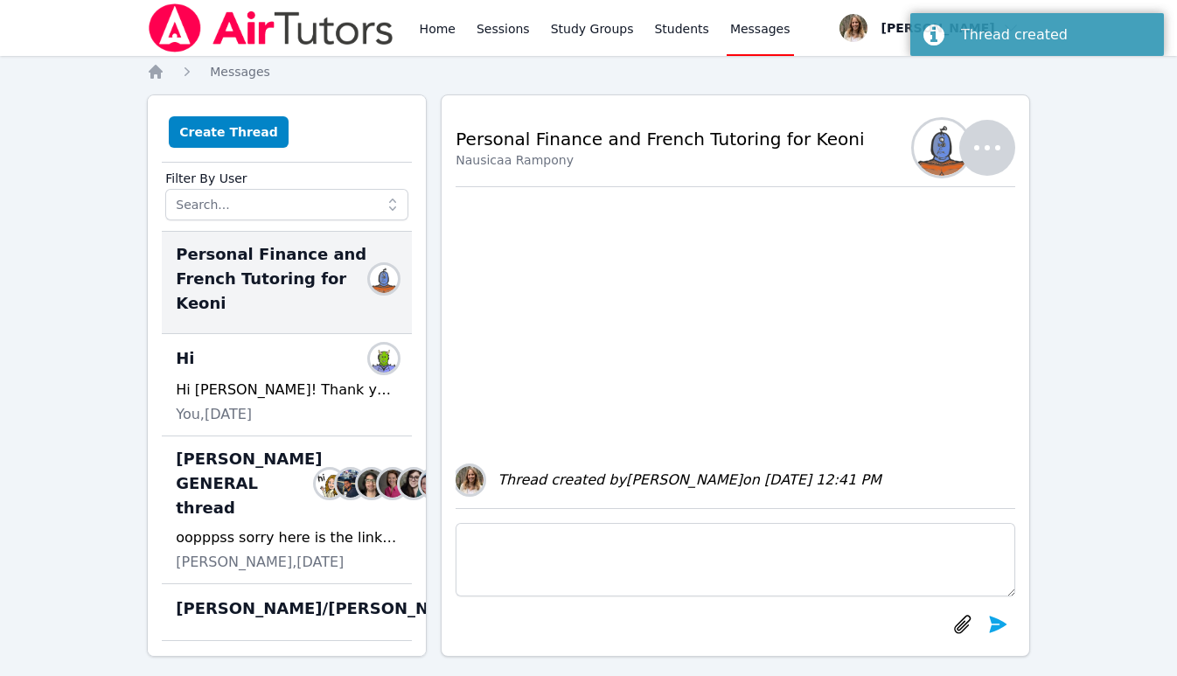
click at [518, 551] on textarea at bounding box center [736, 559] width 560 height 73
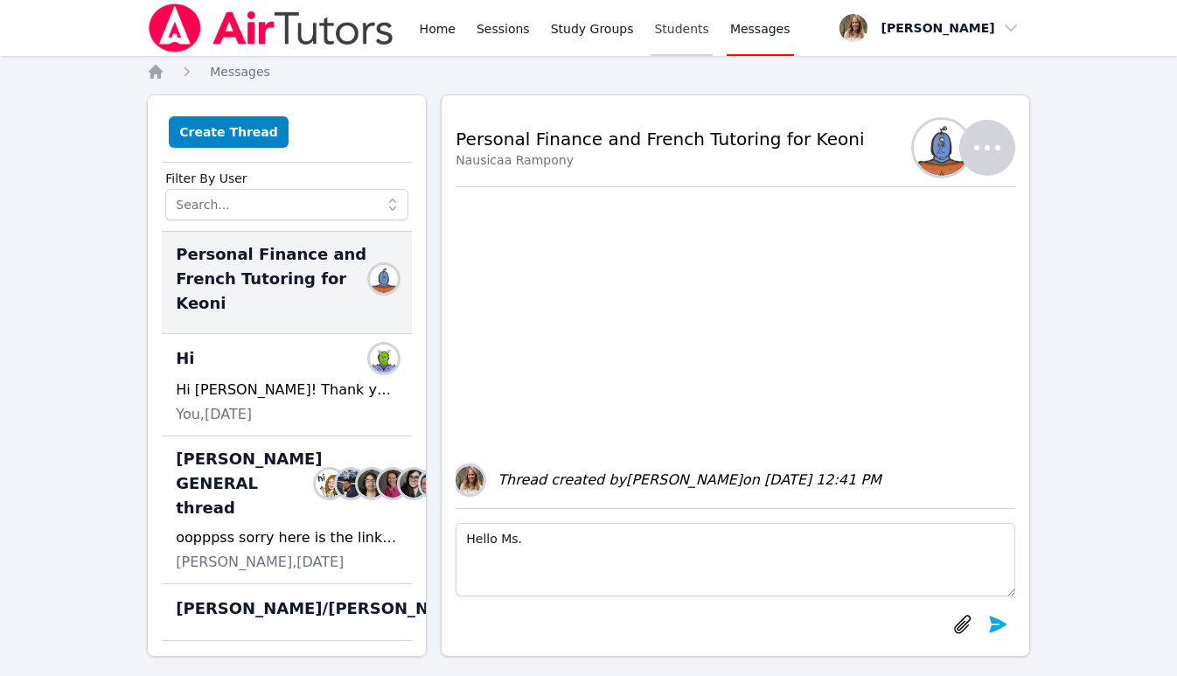
type textarea "Hello Ms."
click at [675, 30] on link "Students" at bounding box center [681, 28] width 61 height 56
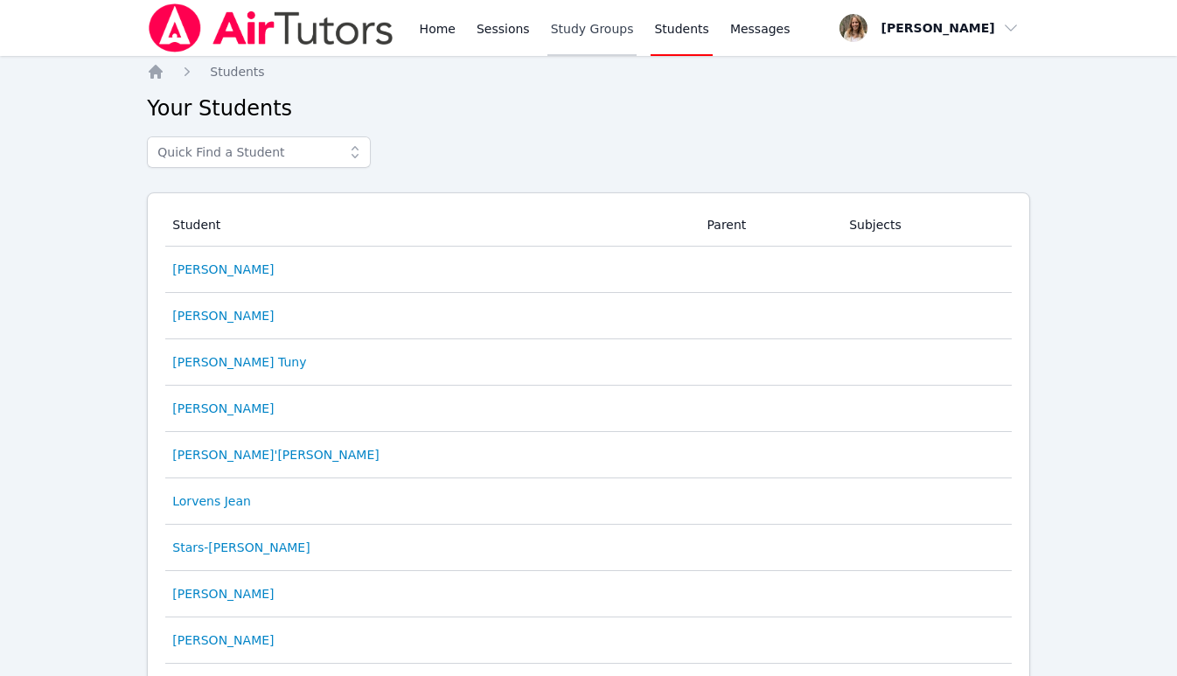
click at [592, 35] on link "Study Groups" at bounding box center [592, 28] width 90 height 56
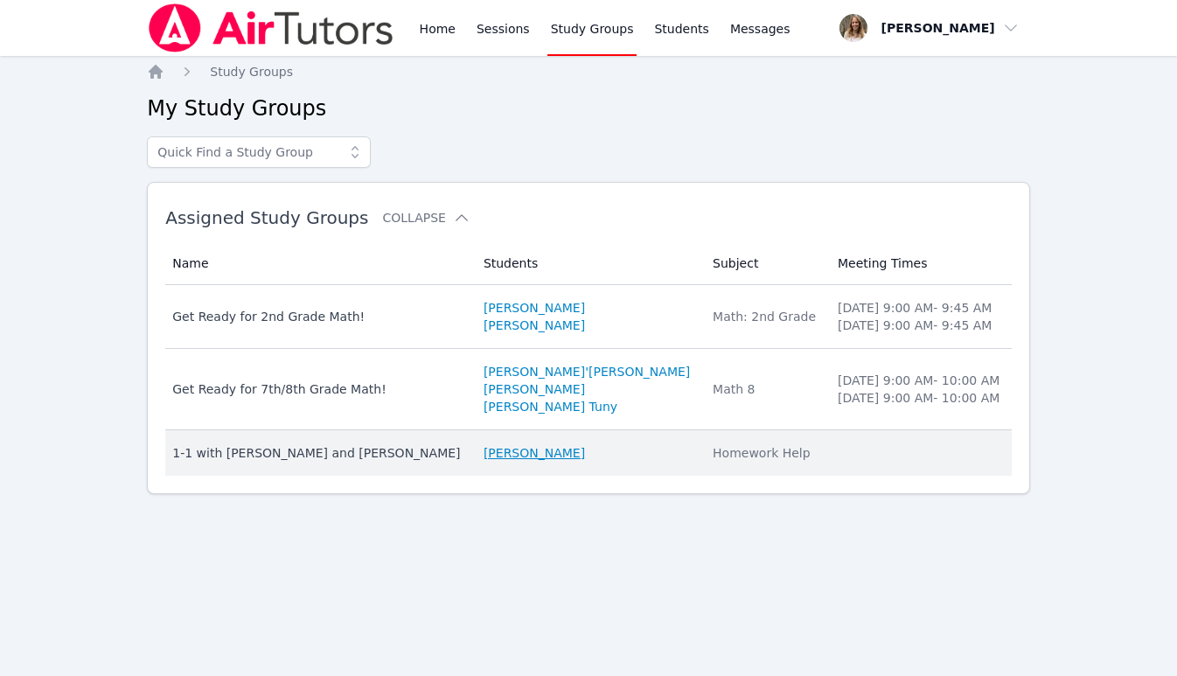
click at [511, 449] on link "[PERSON_NAME]" at bounding box center [534, 452] width 101 height 17
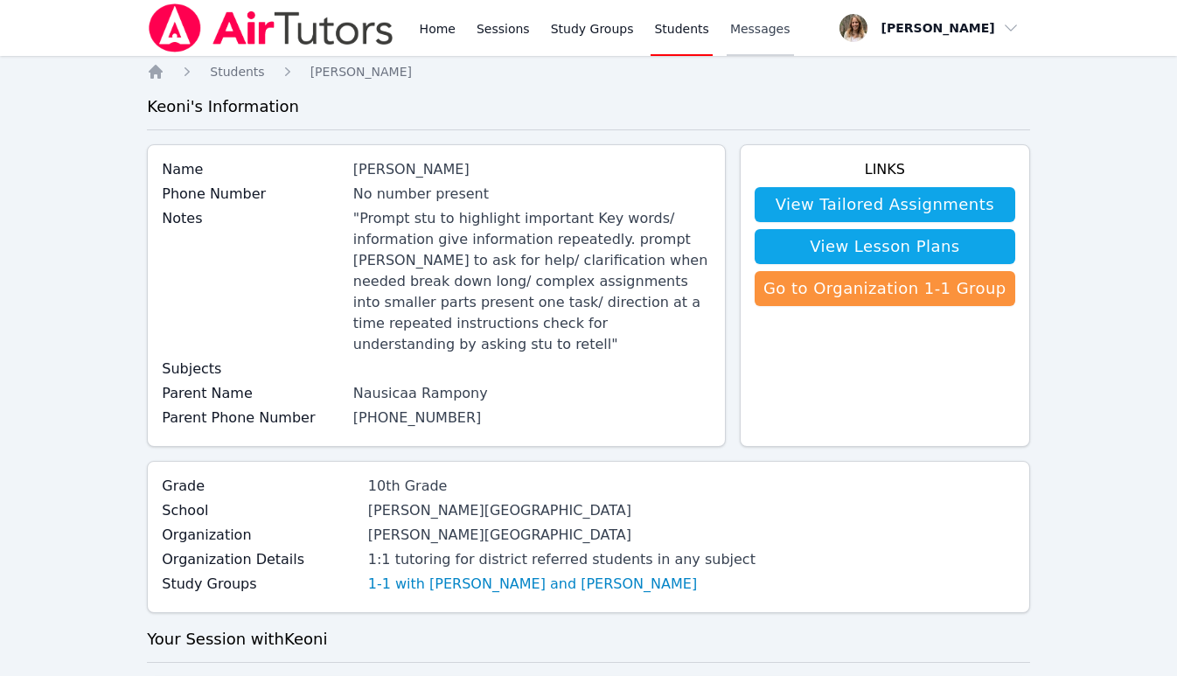
click at [746, 32] on span "Messages" at bounding box center [760, 28] width 60 height 17
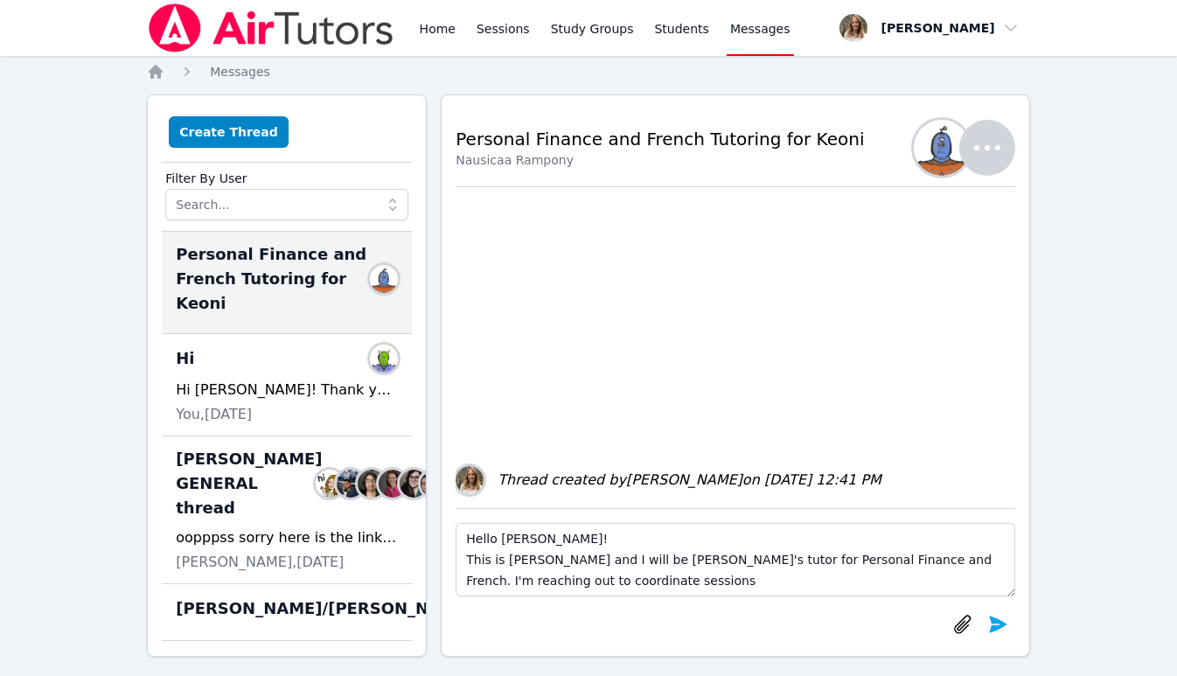
click at [567, 582] on textarea "Hello [PERSON_NAME]! This is [PERSON_NAME] and I will be [PERSON_NAME]'s tutor …" at bounding box center [736, 559] width 560 height 73
click at [665, 581] on textarea "Hello [PERSON_NAME]! This is [PERSON_NAME] and I will be [PERSON_NAME]'s tutor …" at bounding box center [736, 559] width 560 height 73
click at [567, 584] on textarea "Hello [PERSON_NAME]! This is [PERSON_NAME] and I will be [PERSON_NAME]'s tutor …" at bounding box center [736, 559] width 560 height 73
click at [797, 580] on textarea "Hello [PERSON_NAME]! This is [PERSON_NAME] and I will be [PERSON_NAME]'s tutor …" at bounding box center [736, 559] width 560 height 73
click at [943, 577] on textarea "Hello [PERSON_NAME]! This is [PERSON_NAME] and I will be [PERSON_NAME]'s tutor …" at bounding box center [736, 559] width 560 height 73
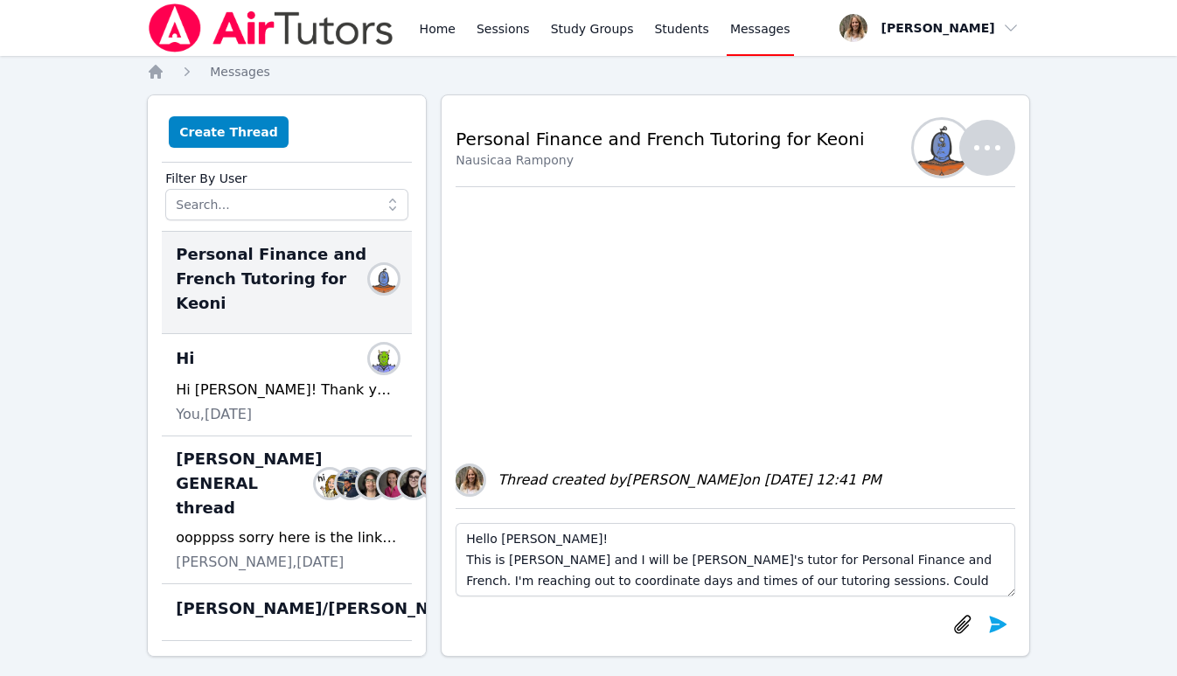
scroll to position [12, 0]
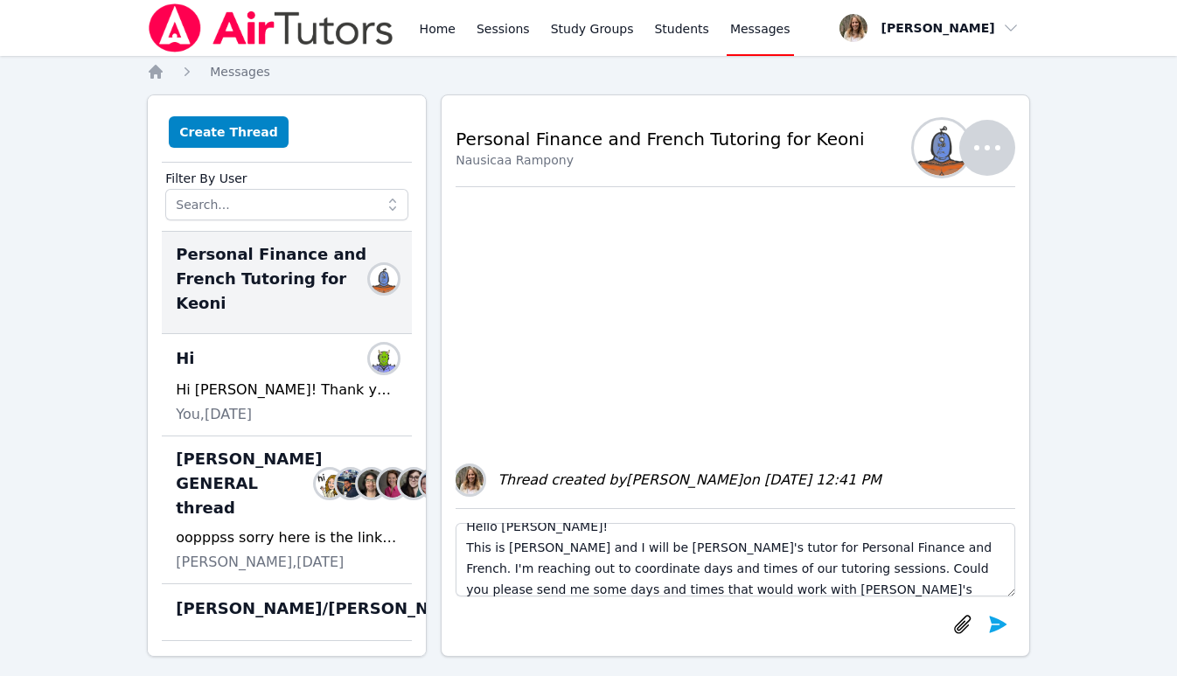
click at [780, 588] on textarea "Hello [PERSON_NAME]! This is [PERSON_NAME] and I will be [PERSON_NAME]'s tutor …" at bounding box center [736, 559] width 560 height 73
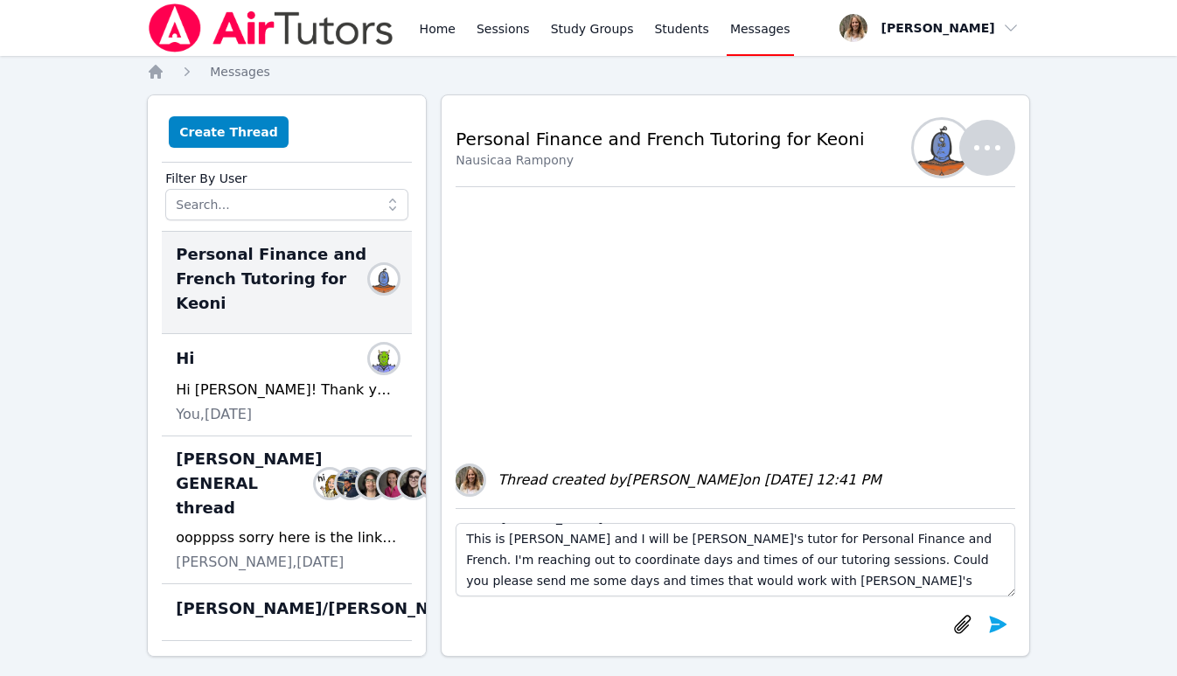
click at [620, 557] on textarea "Hello [PERSON_NAME]! This is [PERSON_NAME] and I will be [PERSON_NAME]'s tutor …" at bounding box center [736, 559] width 560 height 73
click at [833, 575] on textarea "Hello [PERSON_NAME]! This is [PERSON_NAME] and I will be [PERSON_NAME]'s tutor …" at bounding box center [736, 559] width 560 height 73
click at [770, 556] on textarea "Hello [PERSON_NAME]! This is [PERSON_NAME] and I will be [PERSON_NAME]'s tutor …" at bounding box center [736, 559] width 560 height 73
click at [849, 562] on textarea "Hello [PERSON_NAME]! This is [PERSON_NAME] and I will be [PERSON_NAME]'s tutor …" at bounding box center [736, 559] width 560 height 73
drag, startPoint x: 871, startPoint y: 564, endPoint x: 950, endPoint y: 566, distance: 79.6
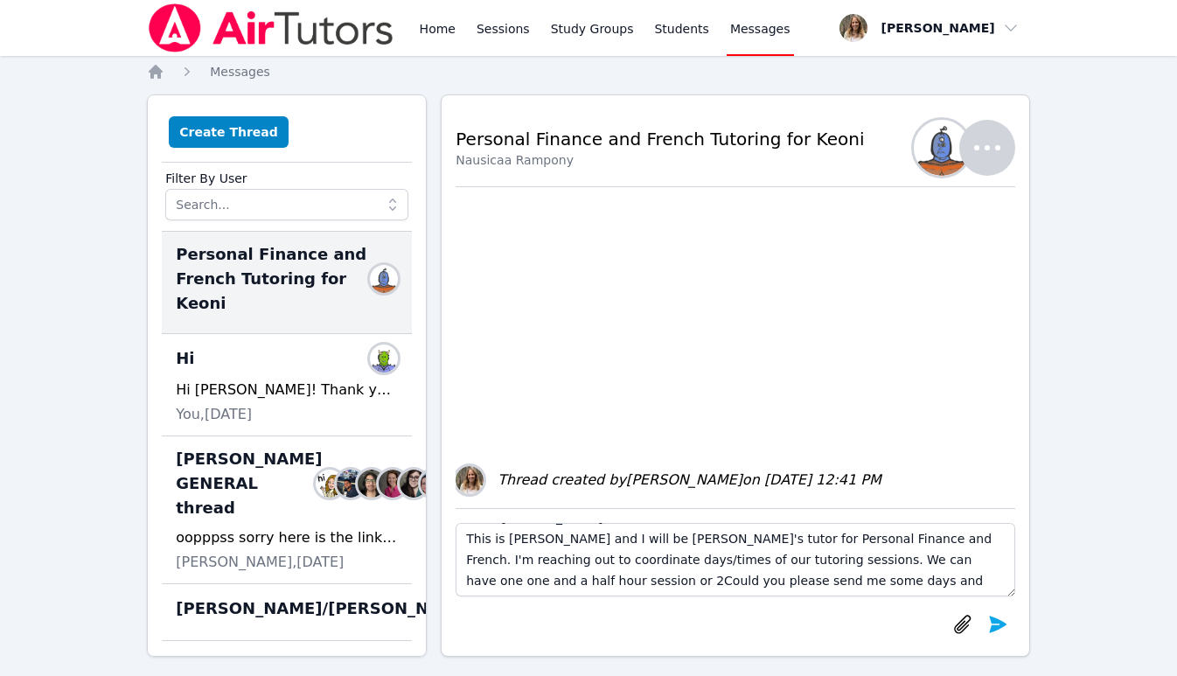
click at [950, 566] on textarea "Hello [PERSON_NAME]! This is [PERSON_NAME] and I will be [PERSON_NAME]'s tutor …" at bounding box center [736, 559] width 560 height 73
click at [475, 581] on textarea "Hello [PERSON_NAME]! This is [PERSON_NAME] and I will be [PERSON_NAME]'s tutor …" at bounding box center [736, 559] width 560 height 73
click at [466, 581] on textarea "Hello [PERSON_NAME]! This is [PERSON_NAME] and I will be [PERSON_NAME]'s tutor …" at bounding box center [736, 559] width 560 height 73
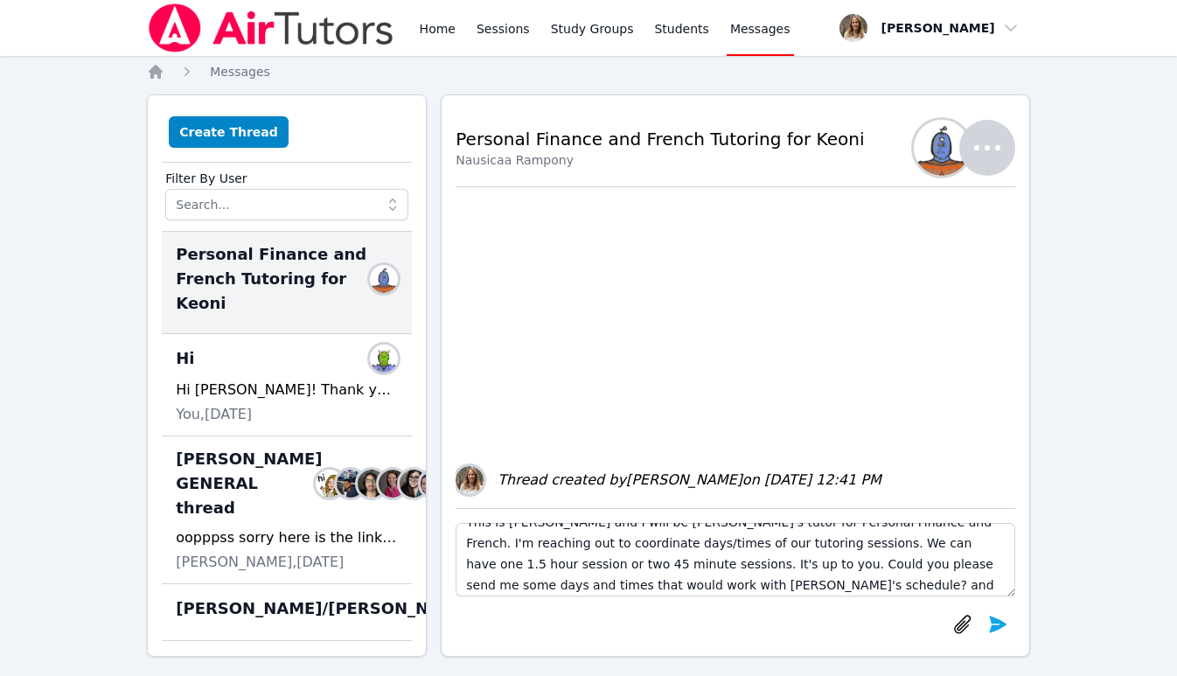
scroll to position [42, 0]
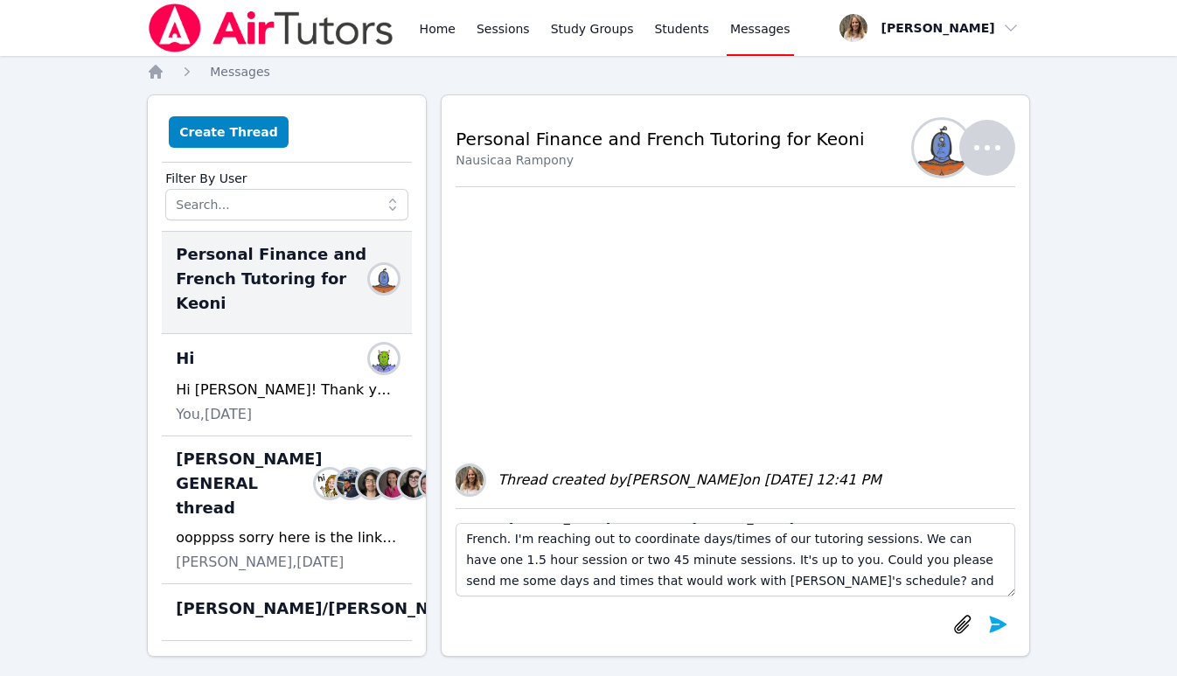
click at [961, 541] on textarea "Hello [PERSON_NAME]! This is [PERSON_NAME] and I will be [PERSON_NAME]'s tutor …" at bounding box center [736, 559] width 560 height 73
click at [649, 562] on textarea "Hello [PERSON_NAME]! This is [PERSON_NAME] and I will be [PERSON_NAME]'s tutor …" at bounding box center [736, 559] width 560 height 73
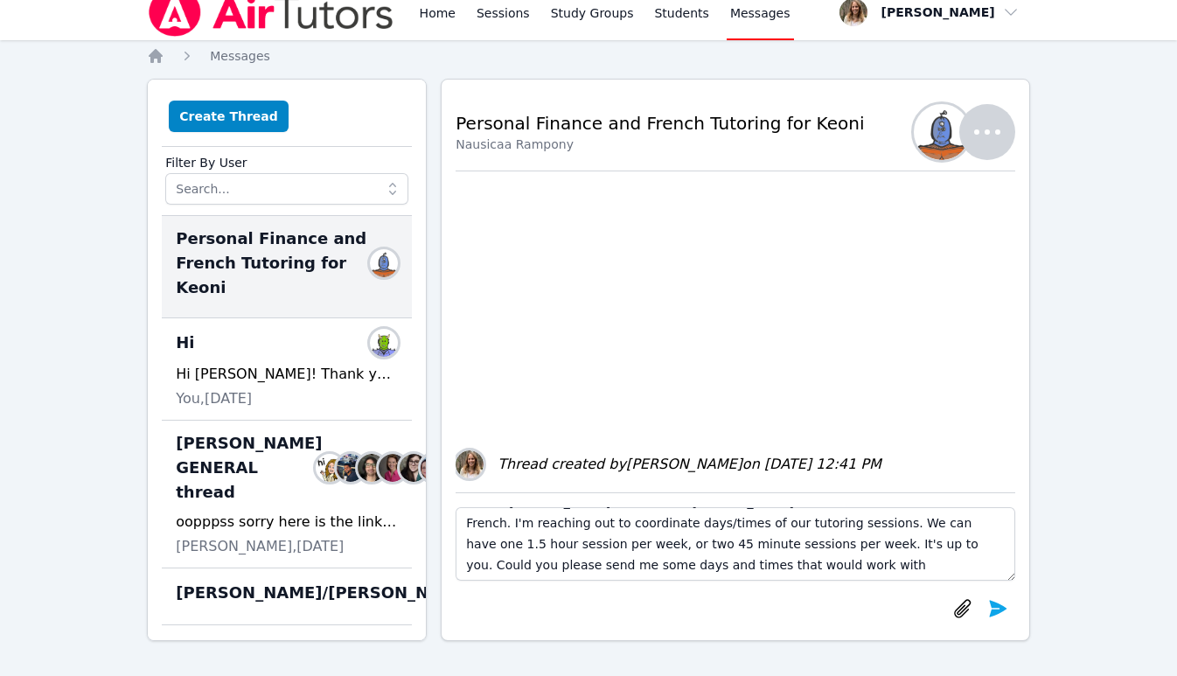
click at [838, 564] on textarea "Hello [PERSON_NAME]! This is [PERSON_NAME] and I will be [PERSON_NAME]'s tutor …" at bounding box center [736, 543] width 560 height 73
click at [570, 542] on textarea "Hello [PERSON_NAME]! This is [PERSON_NAME] and I will be [PERSON_NAME]'s tutor …" at bounding box center [736, 543] width 560 height 73
click at [569, 542] on textarea "Hello [PERSON_NAME]! This is [PERSON_NAME] and I will be [PERSON_NAME]'s tutor …" at bounding box center [736, 543] width 560 height 73
click at [656, 544] on textarea "Hello [PERSON_NAME]! This is [PERSON_NAME] and I will be [PERSON_NAME]'s tutor …" at bounding box center [736, 543] width 560 height 73
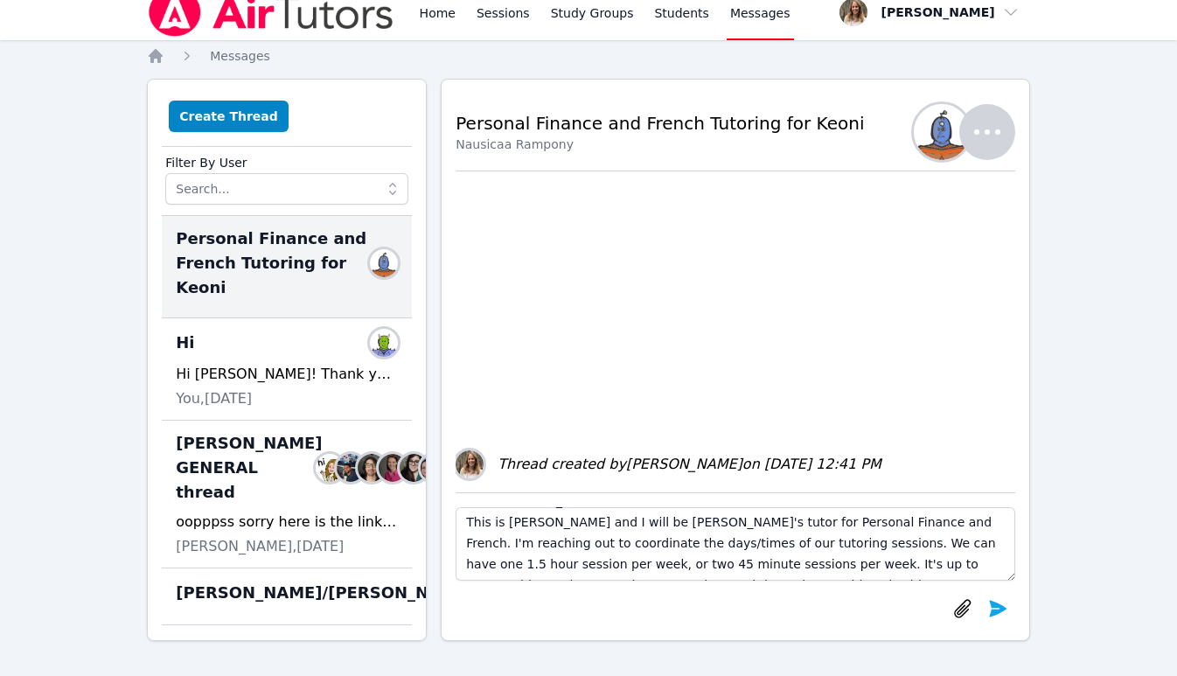
click at [656, 544] on textarea "Hello [PERSON_NAME]! This is [PERSON_NAME] and I will be [PERSON_NAME]'s tutor …" at bounding box center [736, 543] width 560 height 73
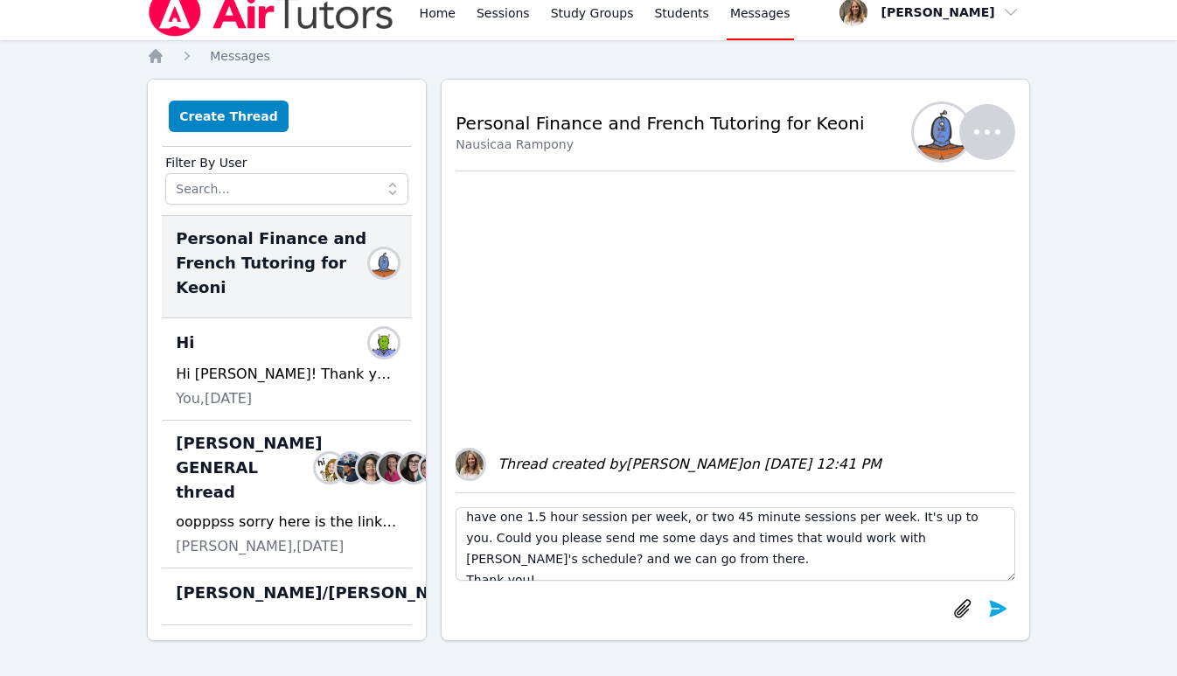
click at [776, 539] on textarea "Hello [PERSON_NAME]! This is [PERSON_NAME] and I will be [PERSON_NAME]'s tutor …" at bounding box center [736, 543] width 560 height 73
click at [915, 540] on textarea "Hello [PERSON_NAME]! This is [PERSON_NAME] and I will be [PERSON_NAME]'s tutor …" at bounding box center [736, 543] width 560 height 73
drag, startPoint x: 914, startPoint y: 539, endPoint x: 771, endPoint y: 547, distance: 142.7
click at [771, 547] on textarea "Hello [PERSON_NAME]! This is [PERSON_NAME] and I will be [PERSON_NAME]'s tutor …" at bounding box center [736, 543] width 560 height 73
click at [974, 519] on textarea "Hello [PERSON_NAME]! This is [PERSON_NAME] and I will be [PERSON_NAME]'s tutor …" at bounding box center [736, 543] width 560 height 73
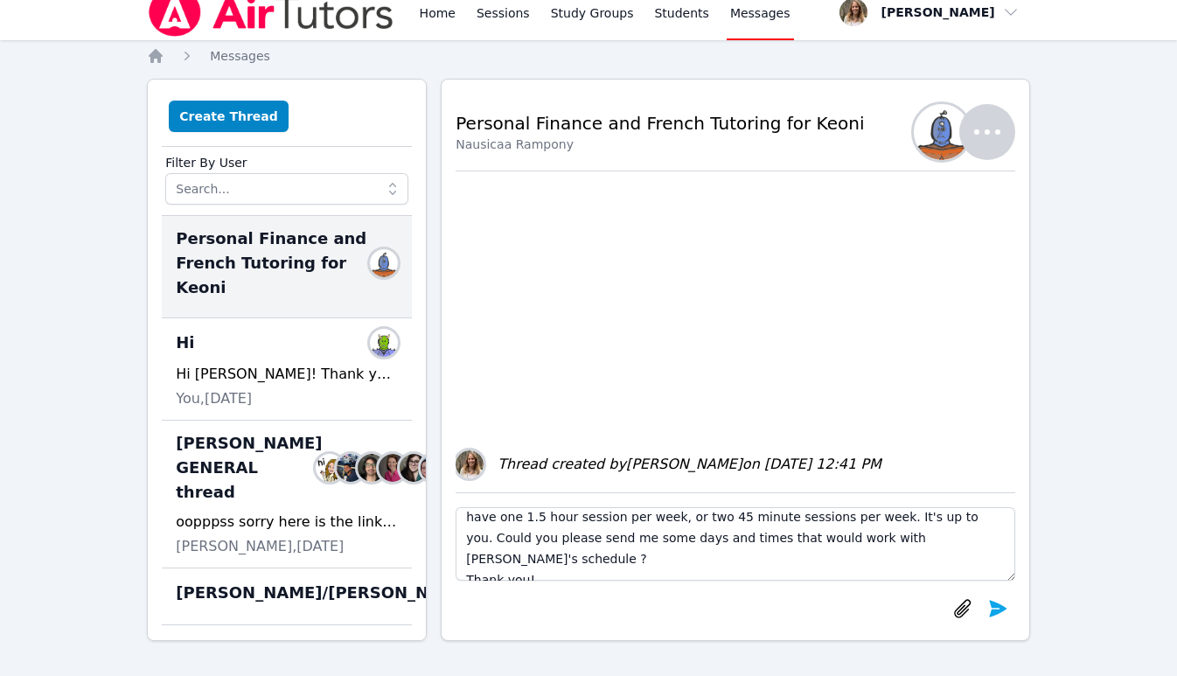
click at [974, 519] on textarea "Hello [PERSON_NAME]! This is [PERSON_NAME] and I will be [PERSON_NAME]'s tutor …" at bounding box center [736, 543] width 560 height 73
click at [770, 539] on textarea "Hello [PERSON_NAME]! This is [PERSON_NAME] and I will be [PERSON_NAME]'s tutor …" at bounding box center [736, 543] width 560 height 73
click at [856, 538] on textarea "Hello [PERSON_NAME]! This is [PERSON_NAME] and I will be [PERSON_NAME]'s tutor …" at bounding box center [736, 543] width 560 height 73
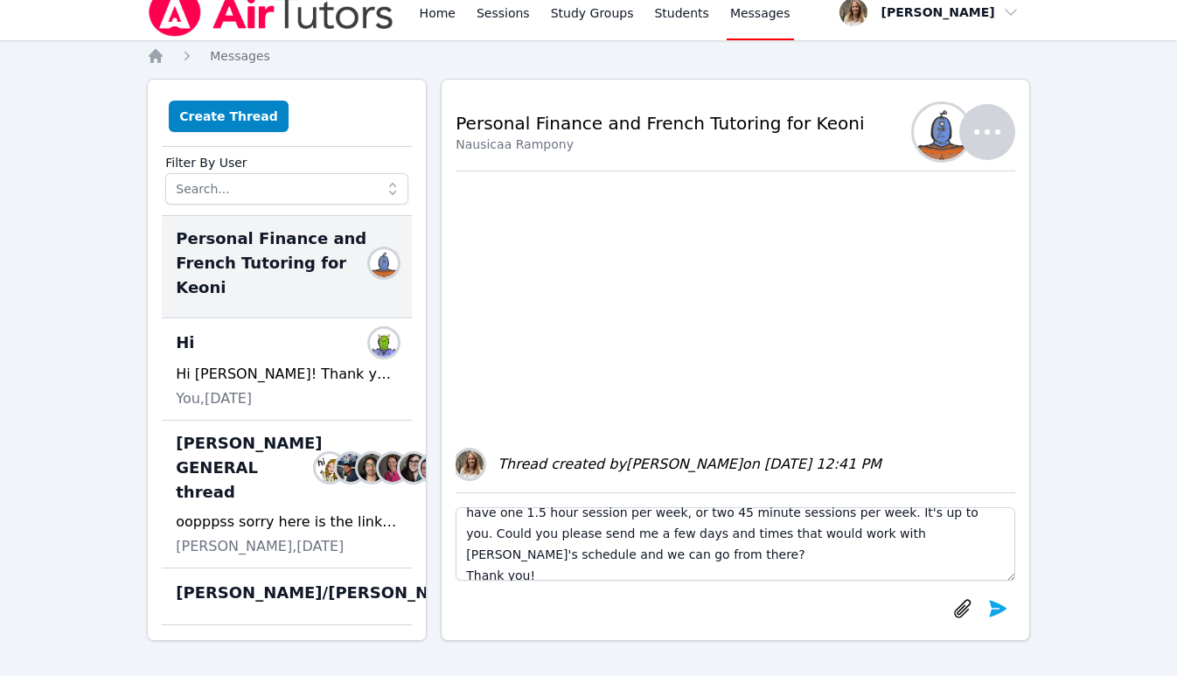
scroll to position [84, 0]
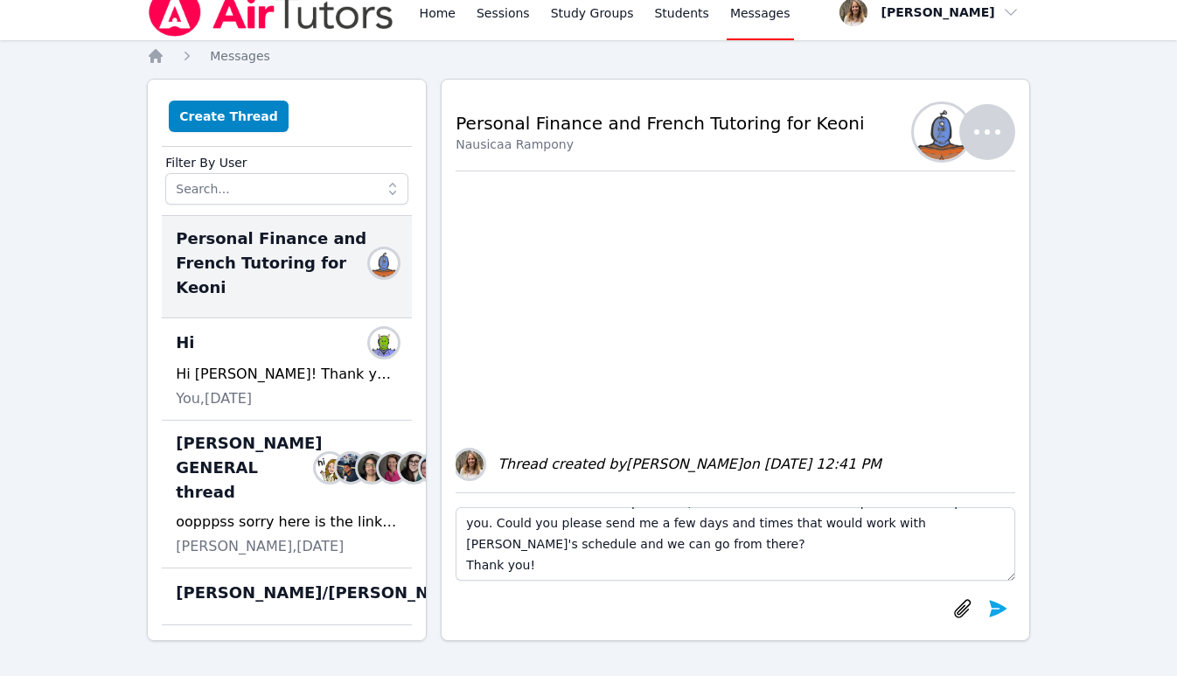
click at [466, 560] on textarea "Hello [PERSON_NAME]! This is [PERSON_NAME] and I will be [PERSON_NAME]'s tutor …" at bounding box center [736, 543] width 560 height 73
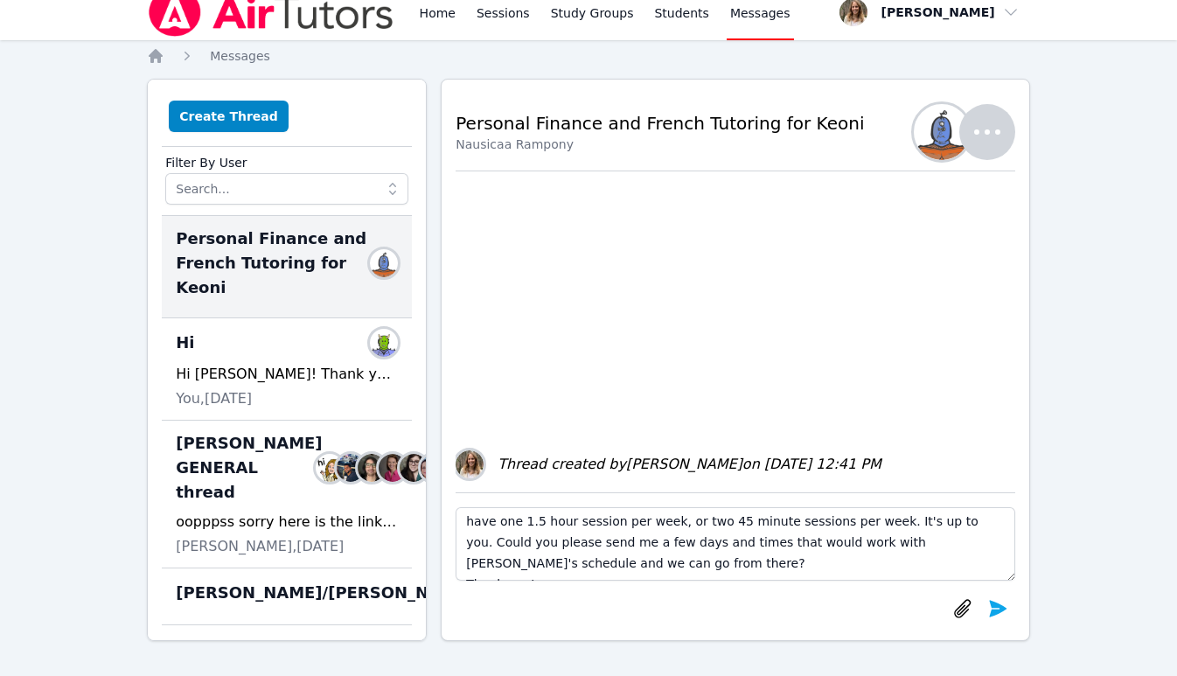
scroll to position [63, 0]
type textarea "Hello [PERSON_NAME]! This is [PERSON_NAME] and I will be [PERSON_NAME]'s tutor …"
click at [993, 609] on icon "submit" at bounding box center [997, 608] width 17 height 17
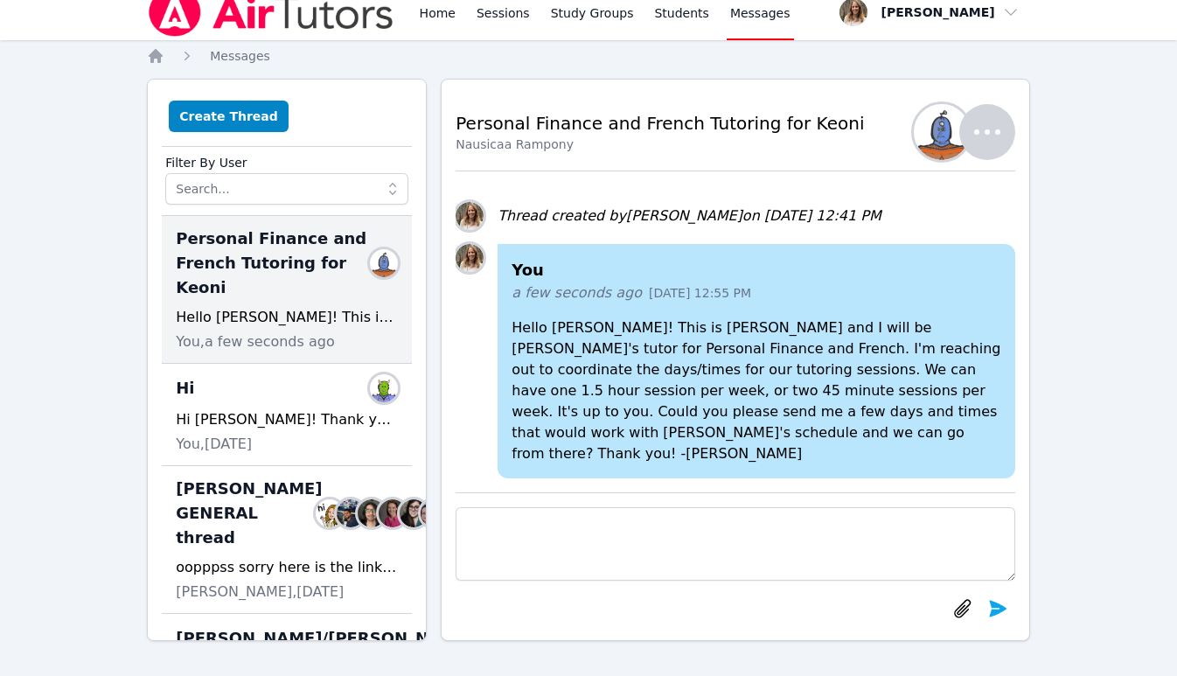
scroll to position [31, 0]
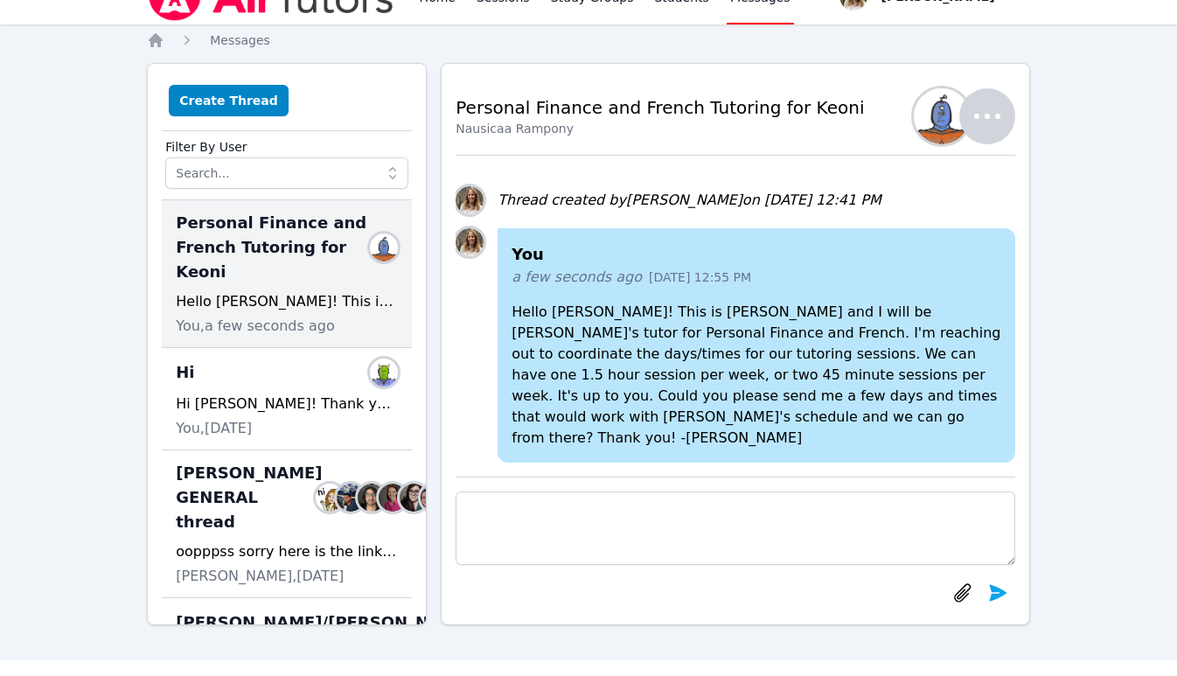
click at [987, 120] on icon "button" at bounding box center [987, 116] width 42 height 42
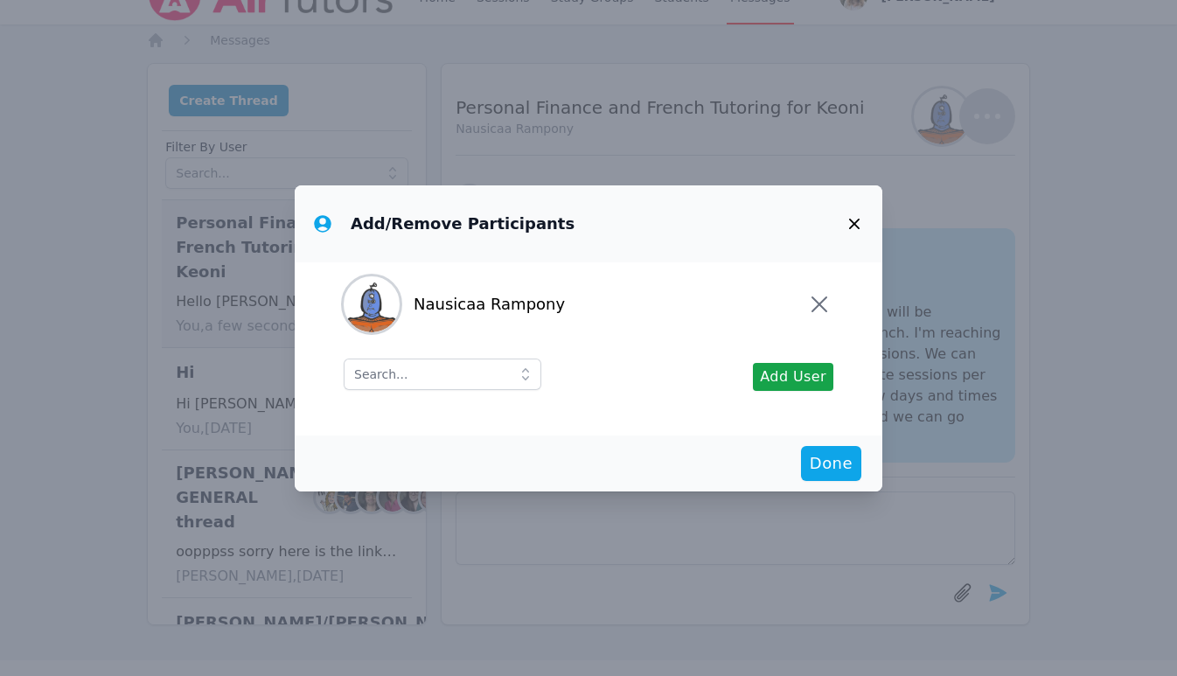
click at [857, 221] on icon "button" at bounding box center [854, 223] width 21 height 21
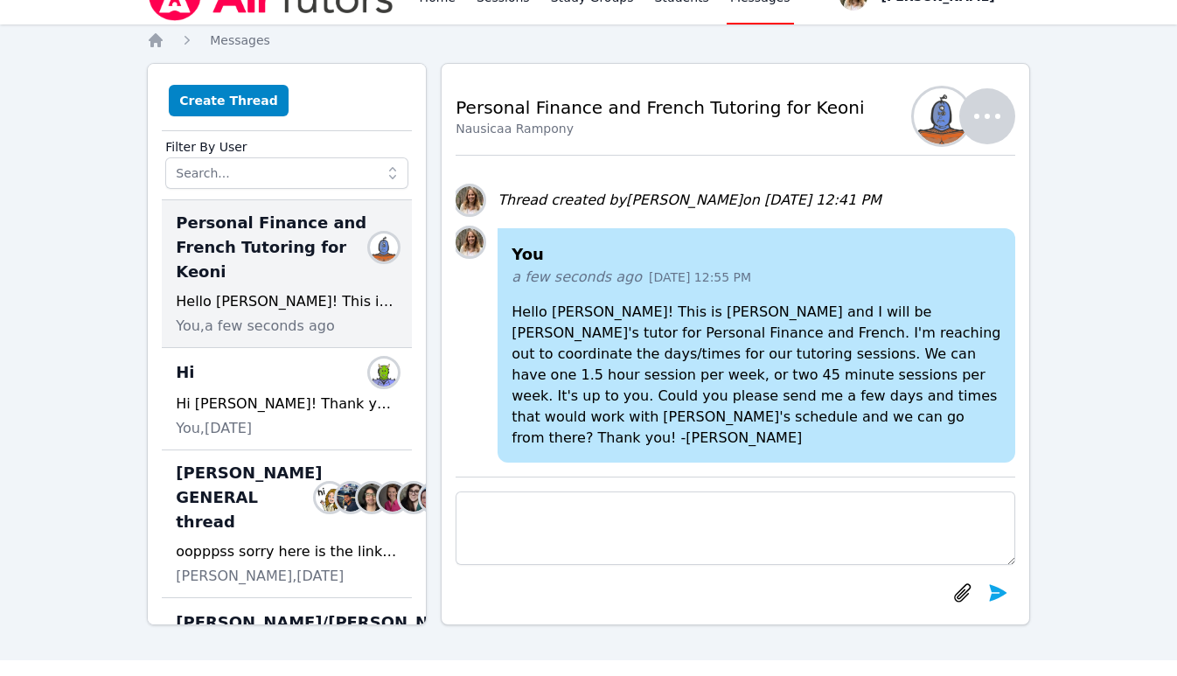
click at [929, 118] on img "button" at bounding box center [942, 116] width 56 height 56
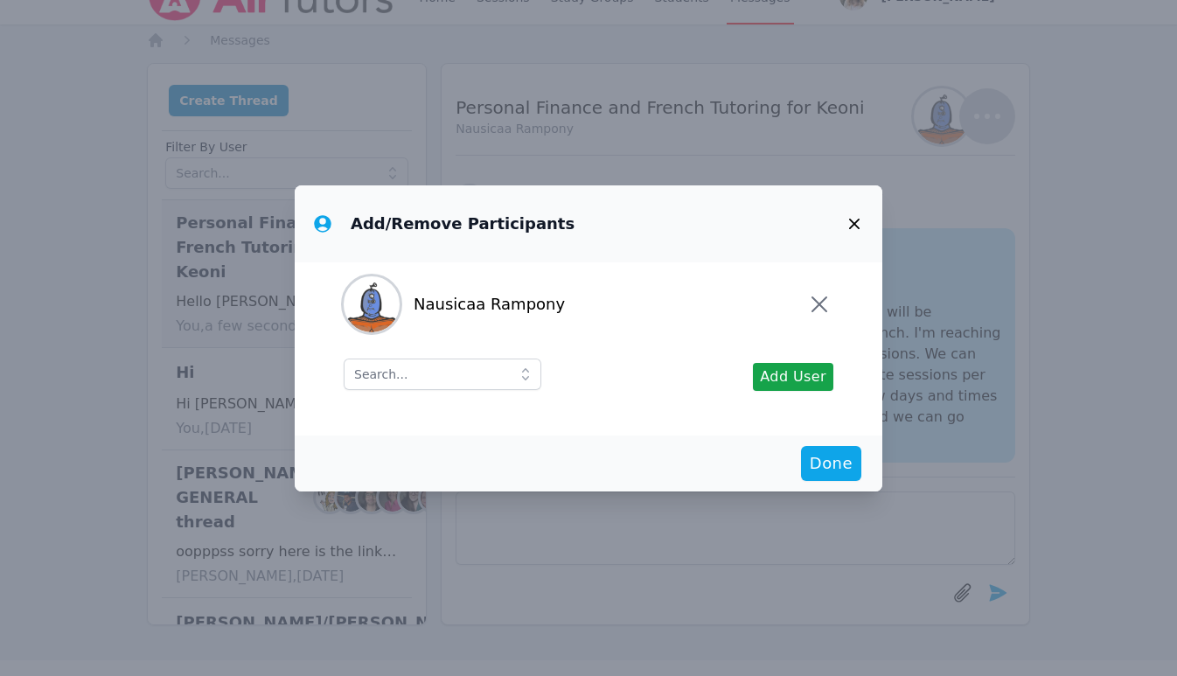
click at [852, 219] on icon "button" at bounding box center [854, 223] width 21 height 21
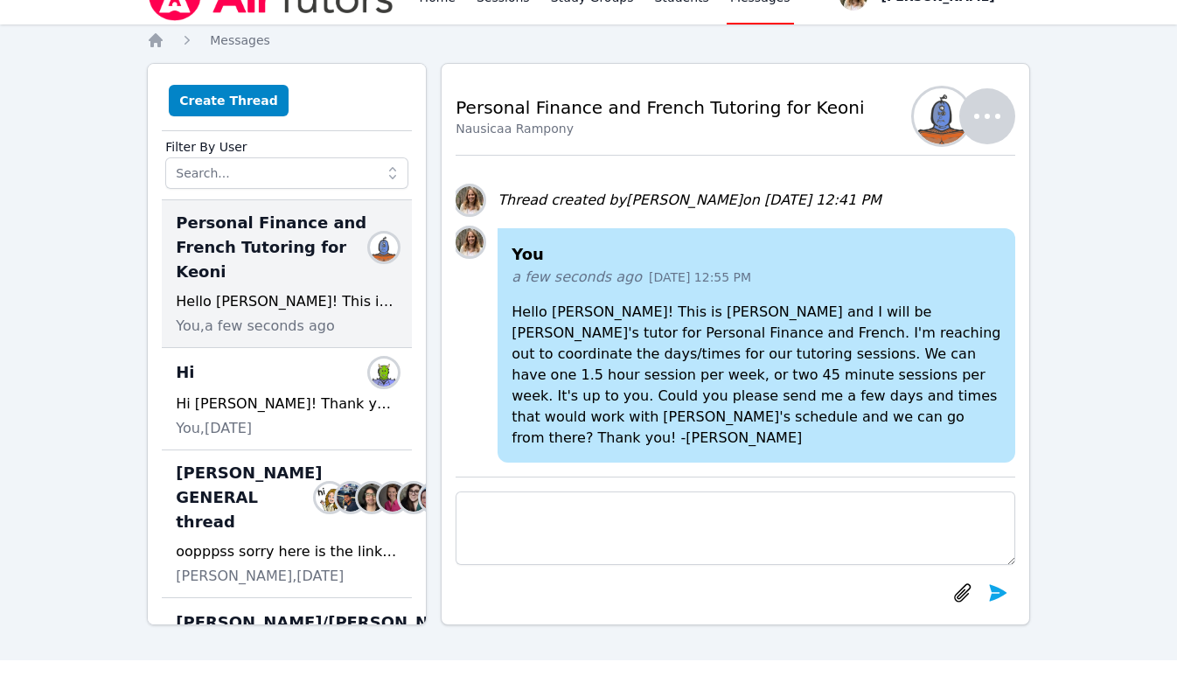
scroll to position [0, 0]
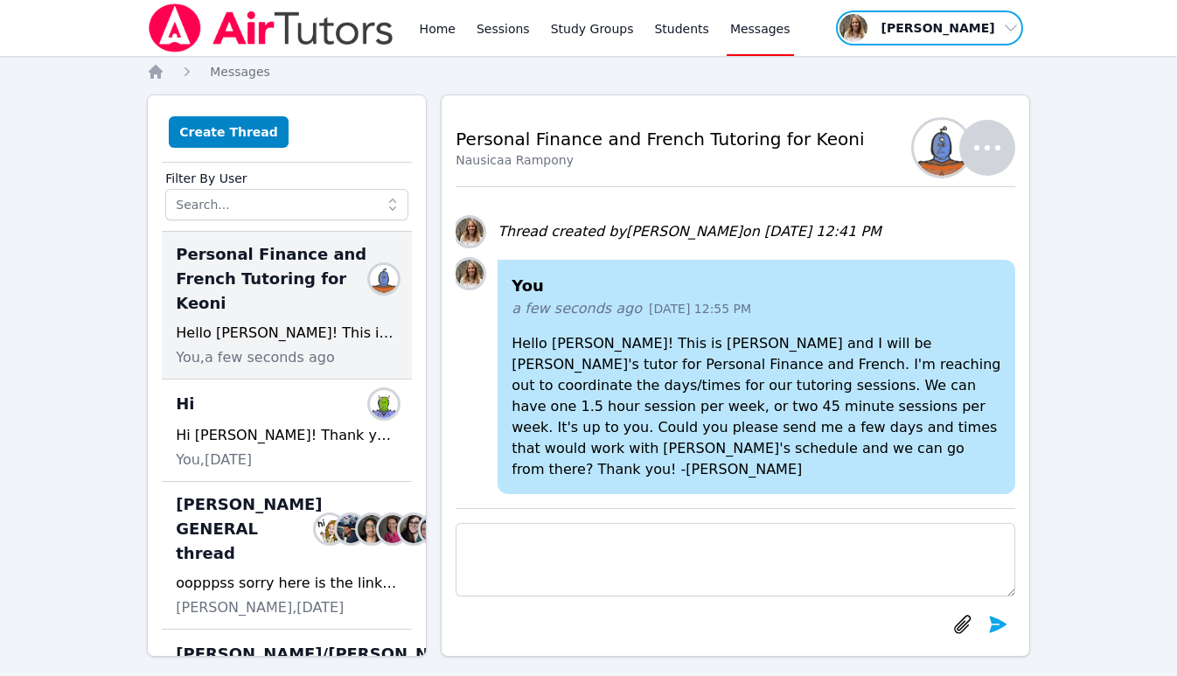
click at [1010, 33] on span "button" at bounding box center [929, 28] width 191 height 38
click at [910, 63] on link "Profile" at bounding box center [936, 67] width 168 height 31
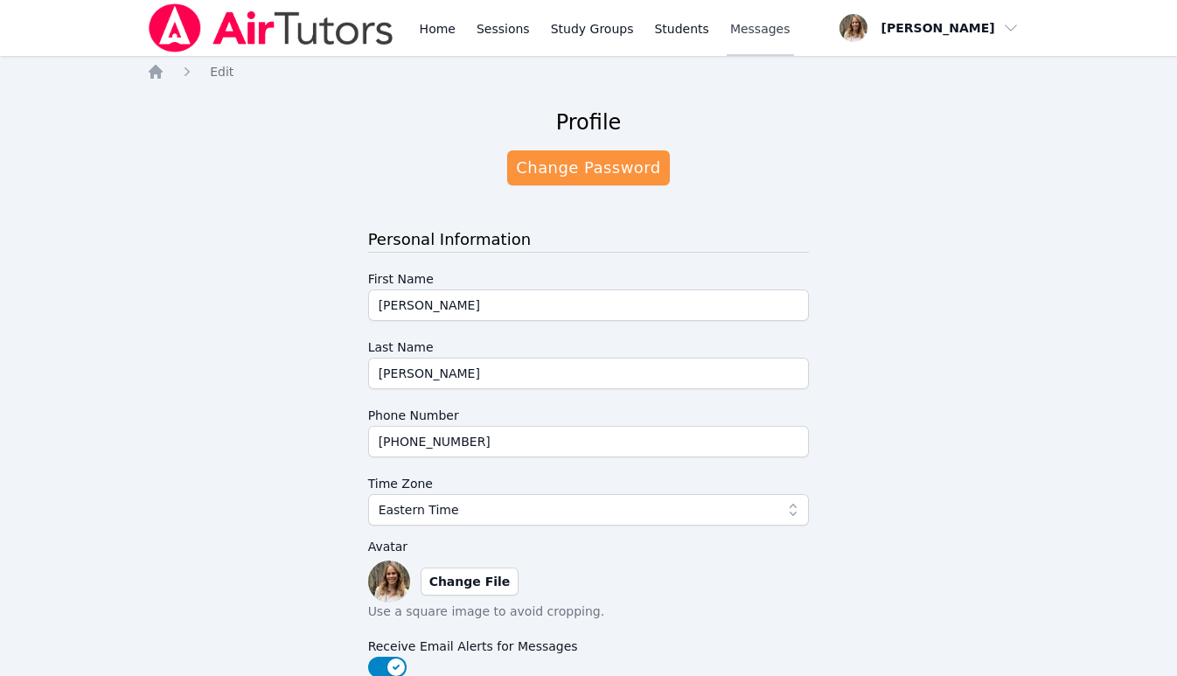
click at [747, 15] on link "Messages" at bounding box center [760, 28] width 67 height 56
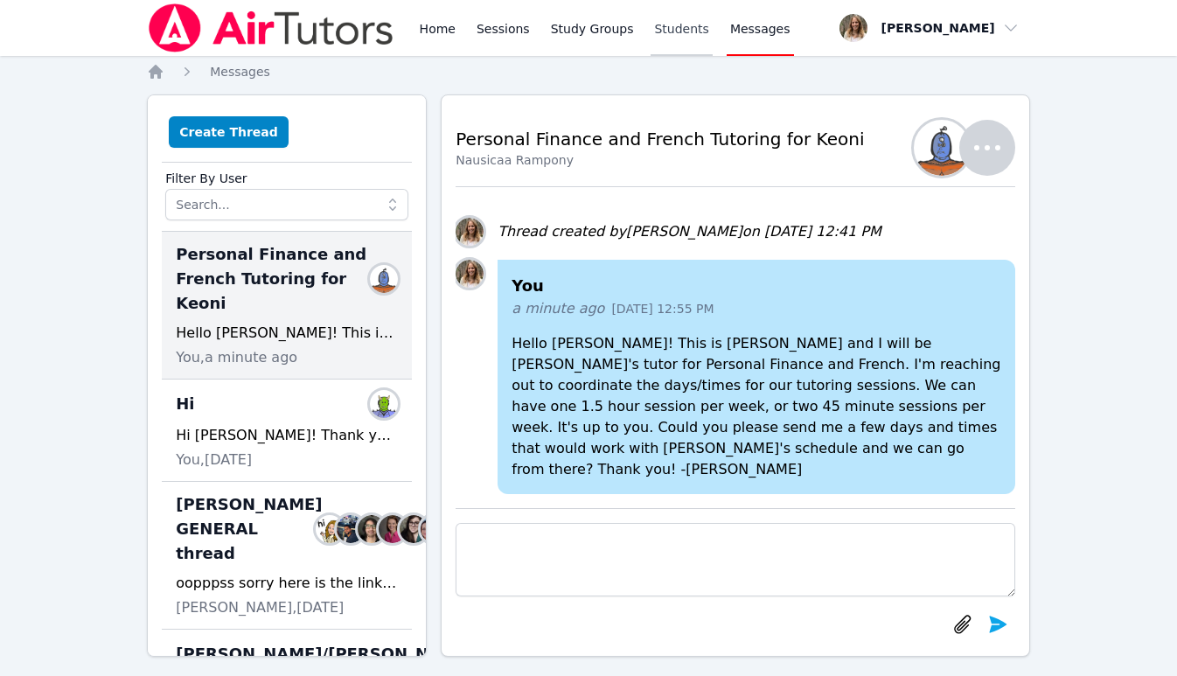
click at [676, 32] on link "Students" at bounding box center [681, 28] width 61 height 56
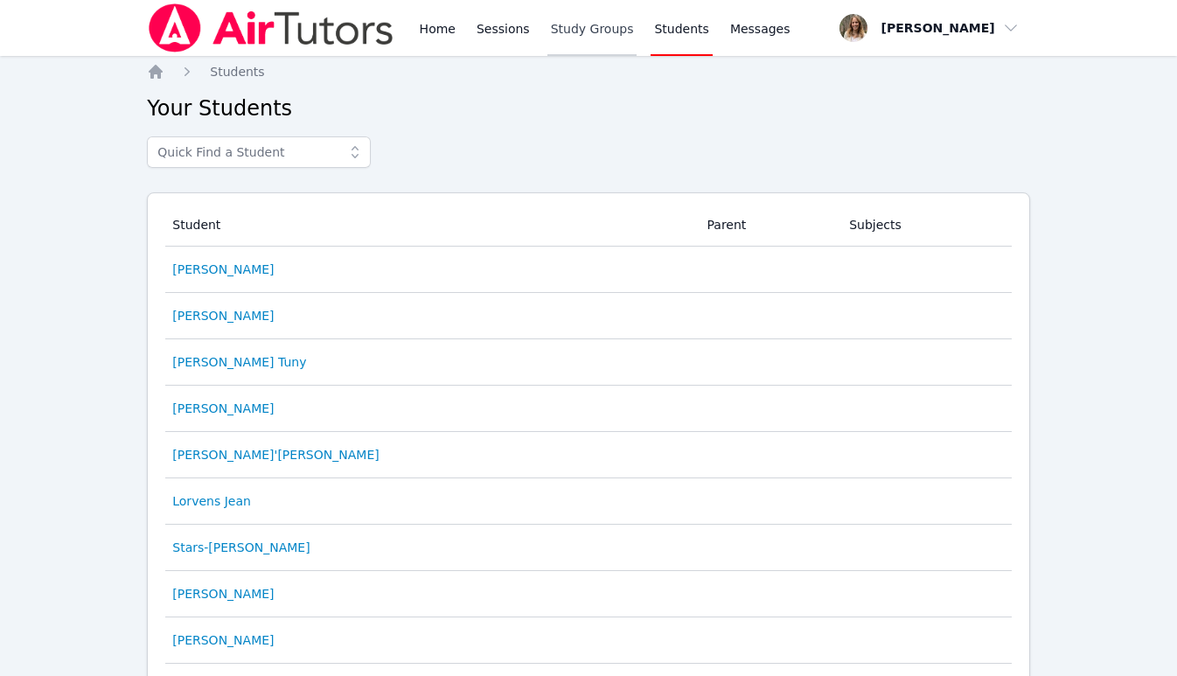
click at [569, 40] on link "Study Groups" at bounding box center [592, 28] width 90 height 56
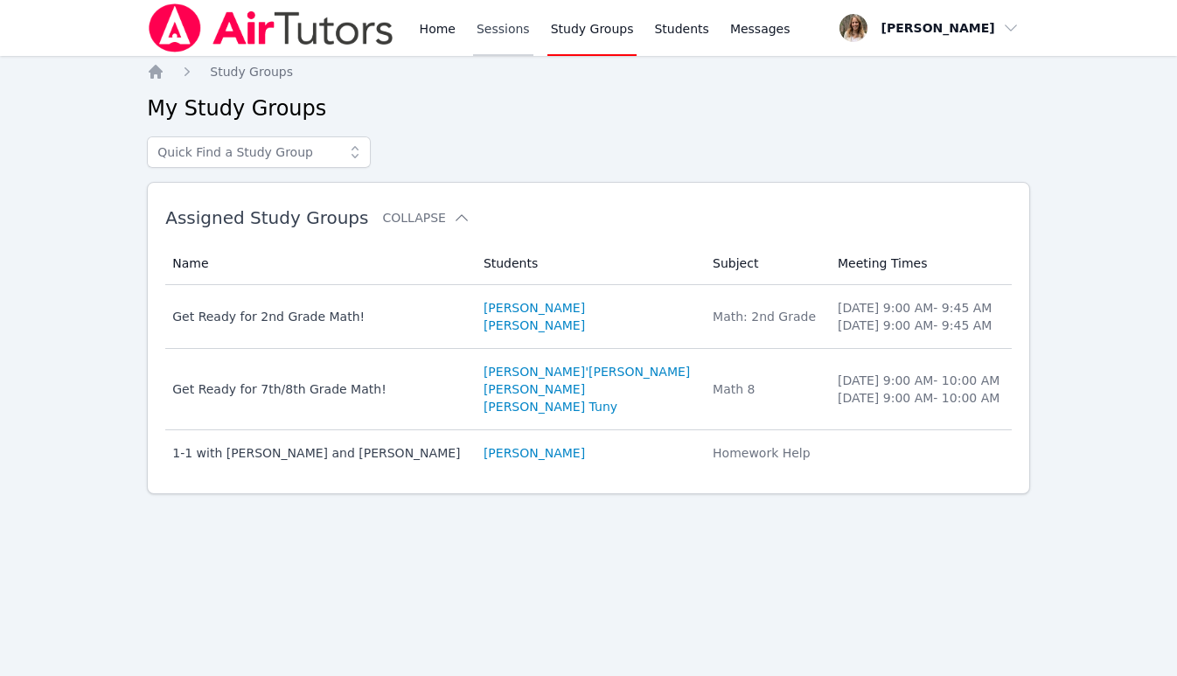
click at [491, 38] on link "Sessions" at bounding box center [503, 28] width 60 height 56
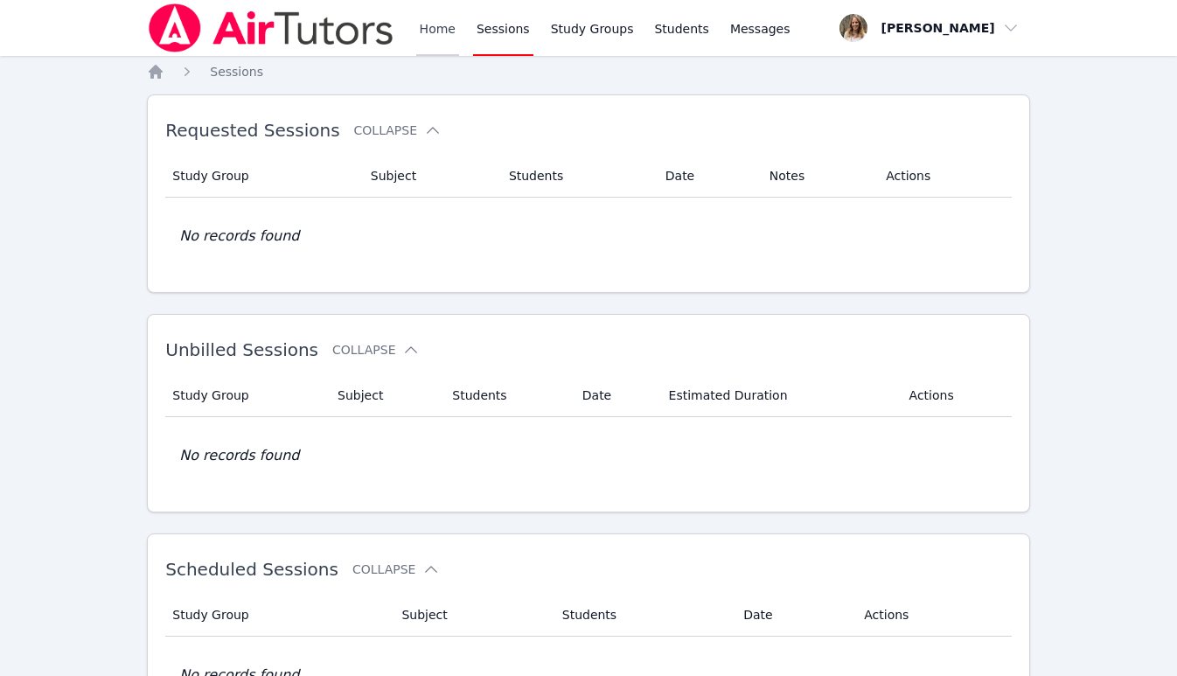
click at [440, 38] on link "Home" at bounding box center [437, 28] width 43 height 56
